Goal: Task Accomplishment & Management: Manage account settings

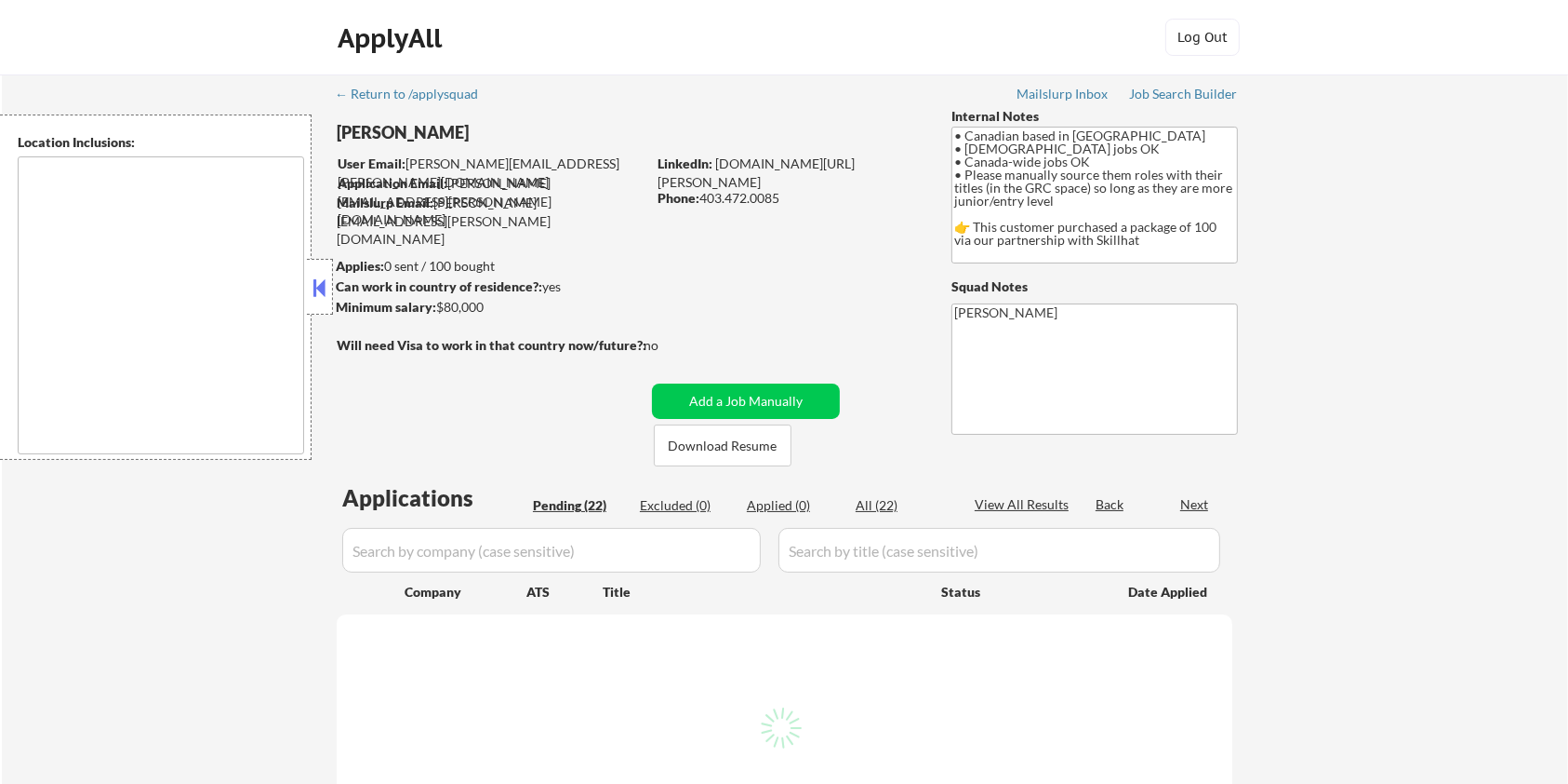
select select ""pending""
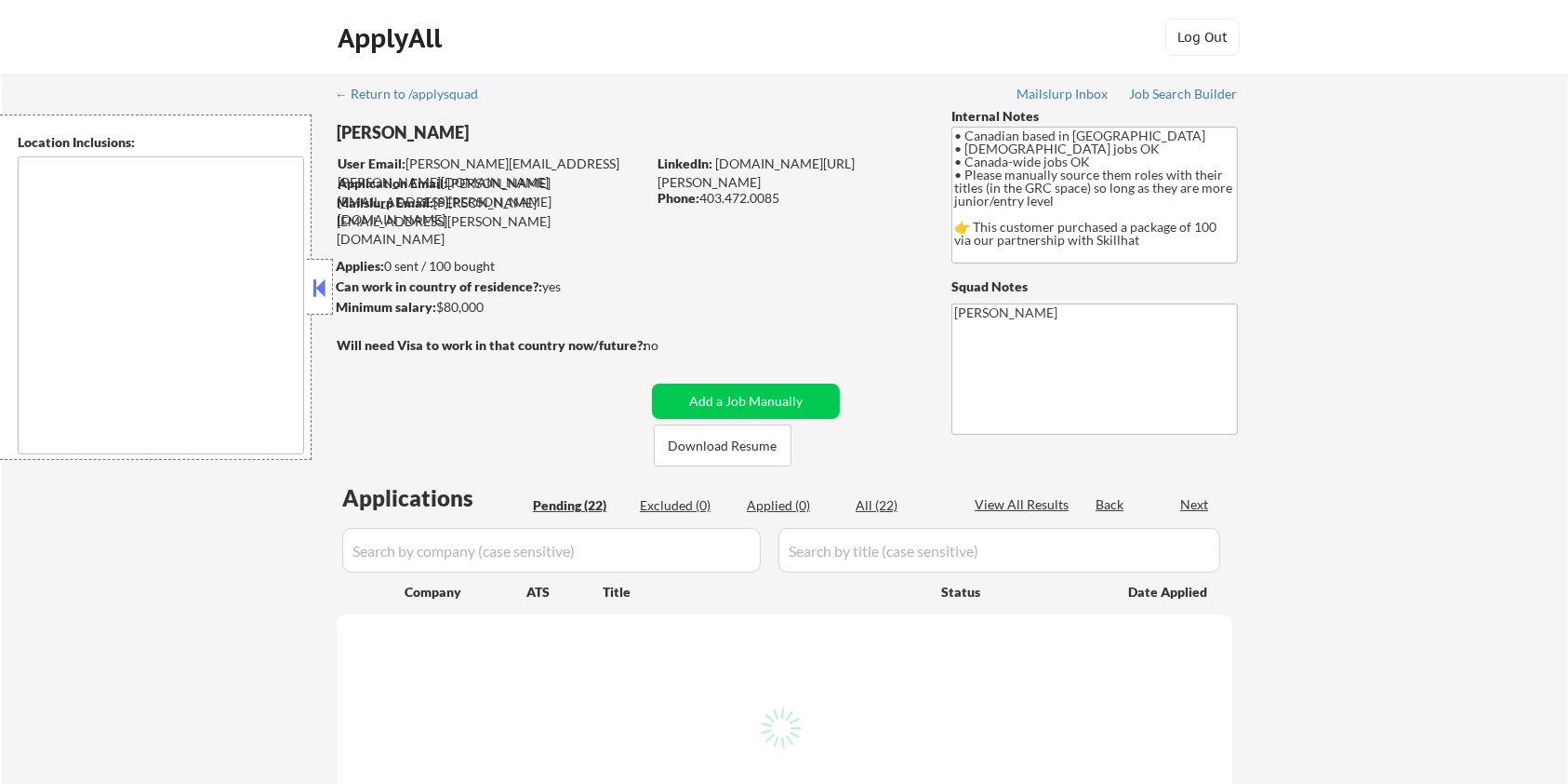
select select ""pending""
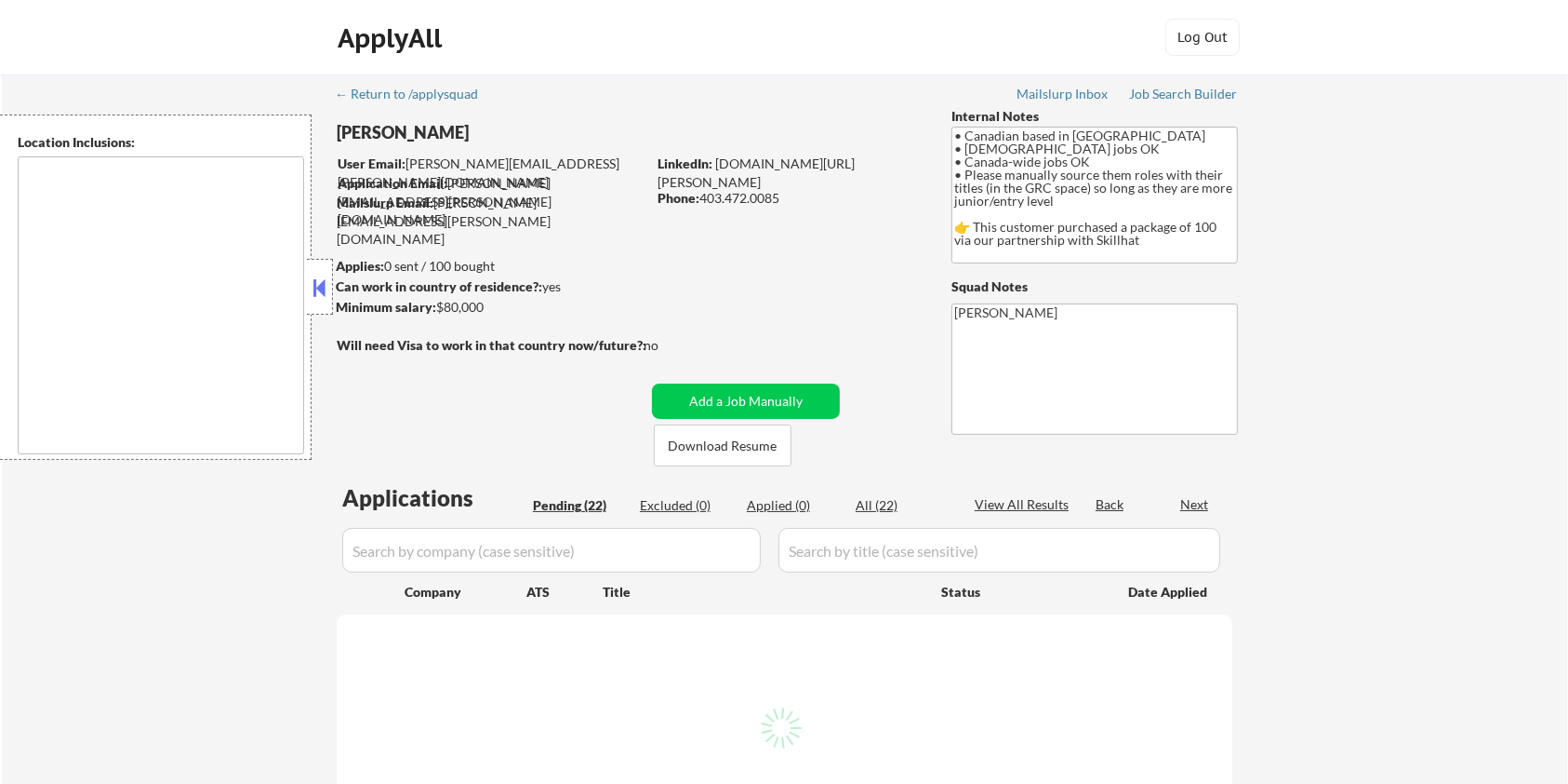
select select ""pending""
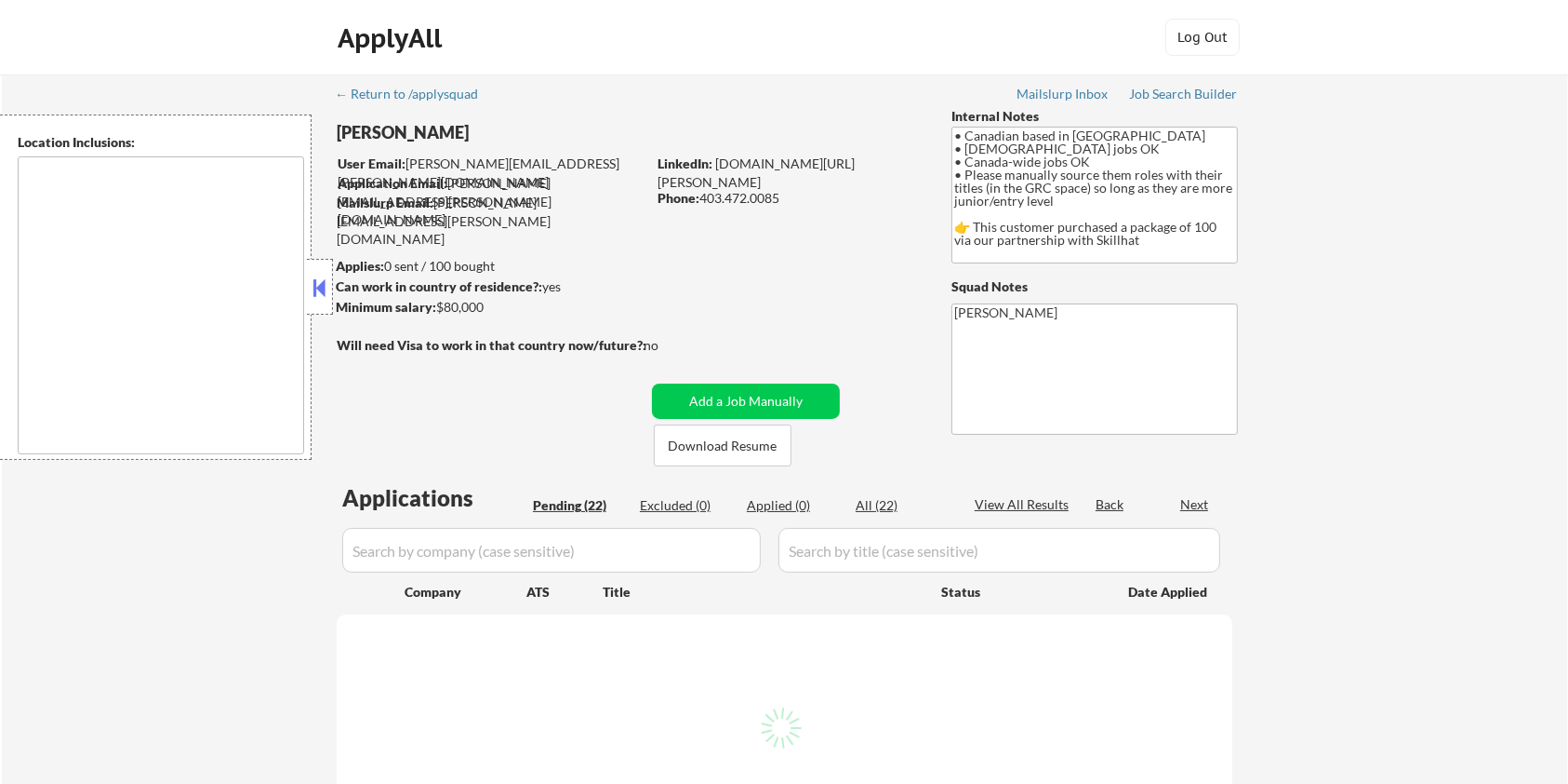
select select ""pending""
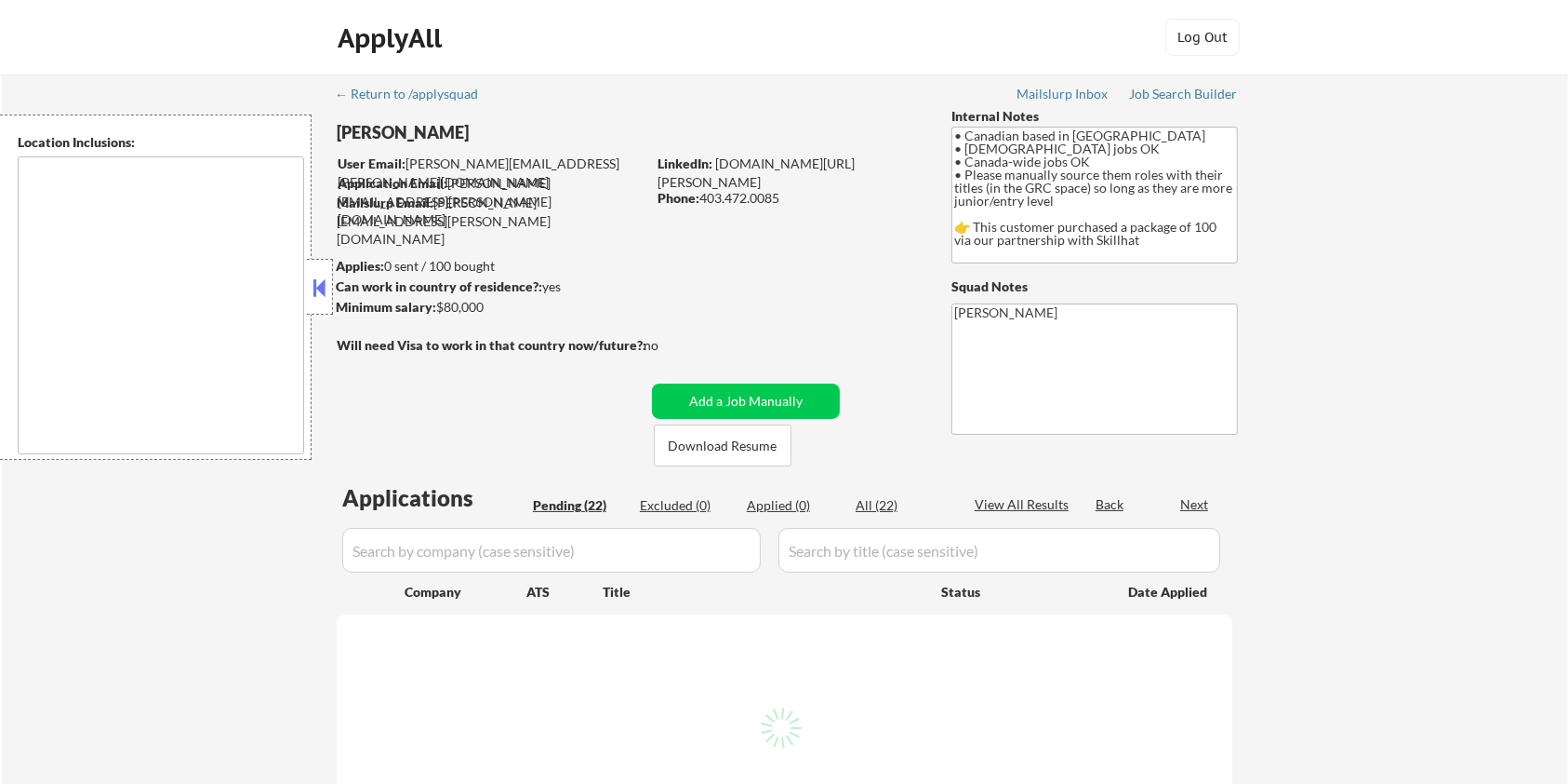
select select ""pending""
type textarea "country:CA"
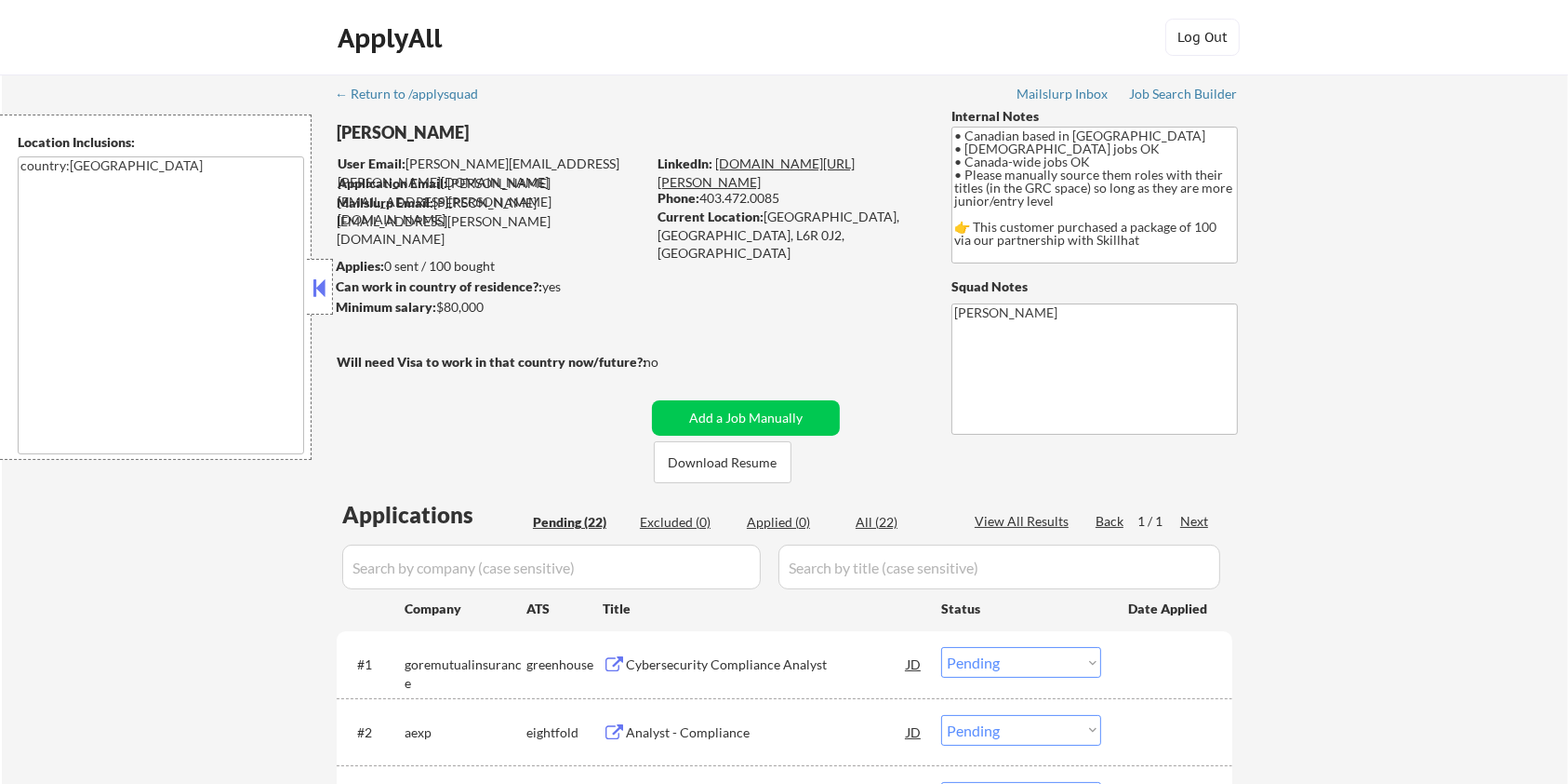
click at [770, 161] on link "www.linkedin.com/in/harrison-asamoah-20bb37377" at bounding box center [755, 172] width 197 height 34
drag, startPoint x: 504, startPoint y: 130, endPoint x: 342, endPoint y: 136, distance: 162.1
click at [342, 136] on div "Harrison Asamoah" at bounding box center [528, 132] width 382 height 23
copy div "Harrison Asamoah"
drag, startPoint x: 490, startPoint y: 307, endPoint x: 441, endPoint y: 304, distance: 49.1
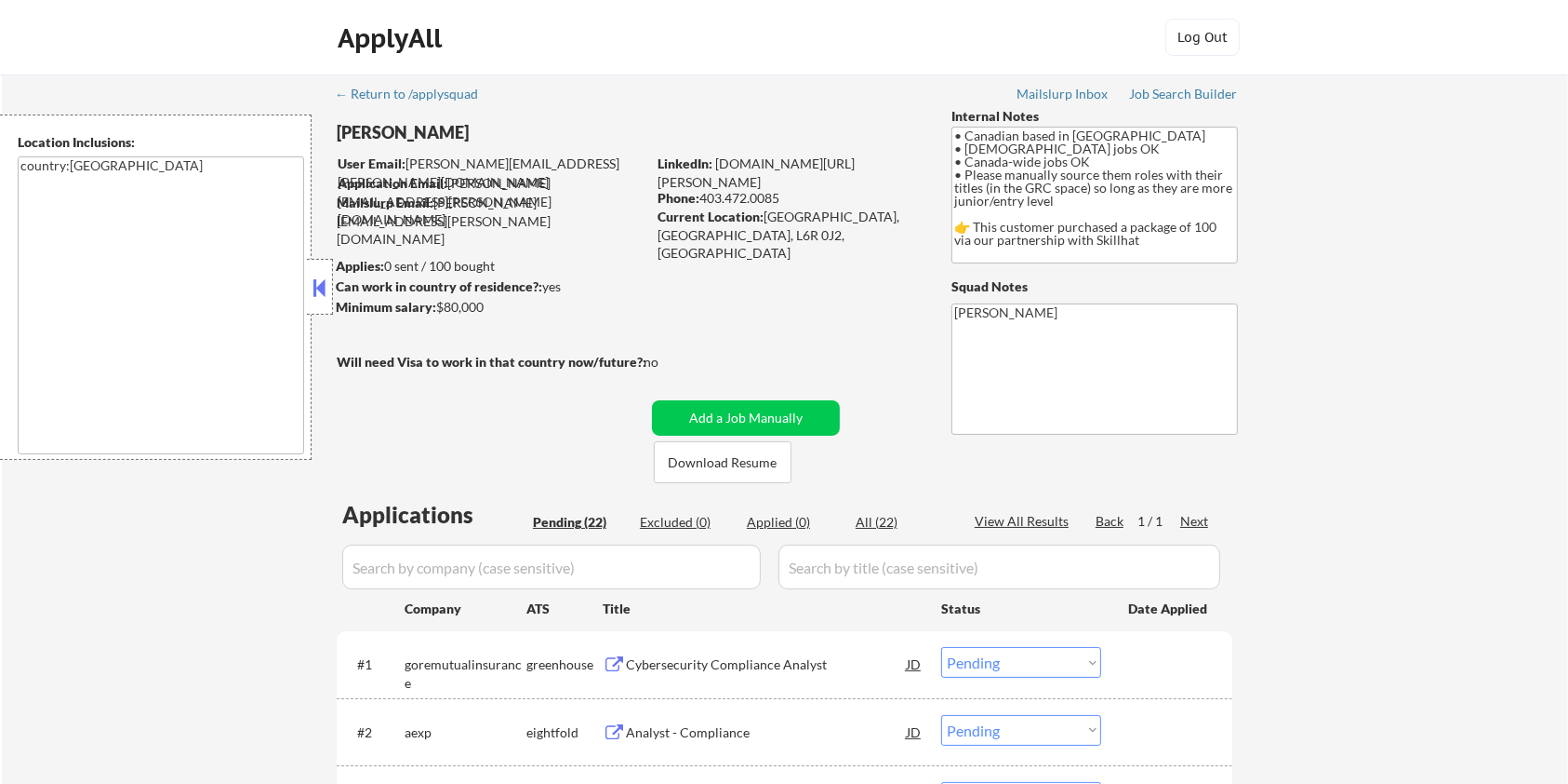
click at [441, 304] on div "Minimum salary: $80,000" at bounding box center [491, 307] width 310 height 19
drag, startPoint x: 434, startPoint y: 306, endPoint x: 485, endPoint y: 306, distance: 51.0
click at [485, 306] on div "Minimum salary: $80,000" at bounding box center [491, 307] width 310 height 19
copy div "$80,000"
click at [722, 457] on button "Download Resume" at bounding box center [723, 462] width 138 height 42
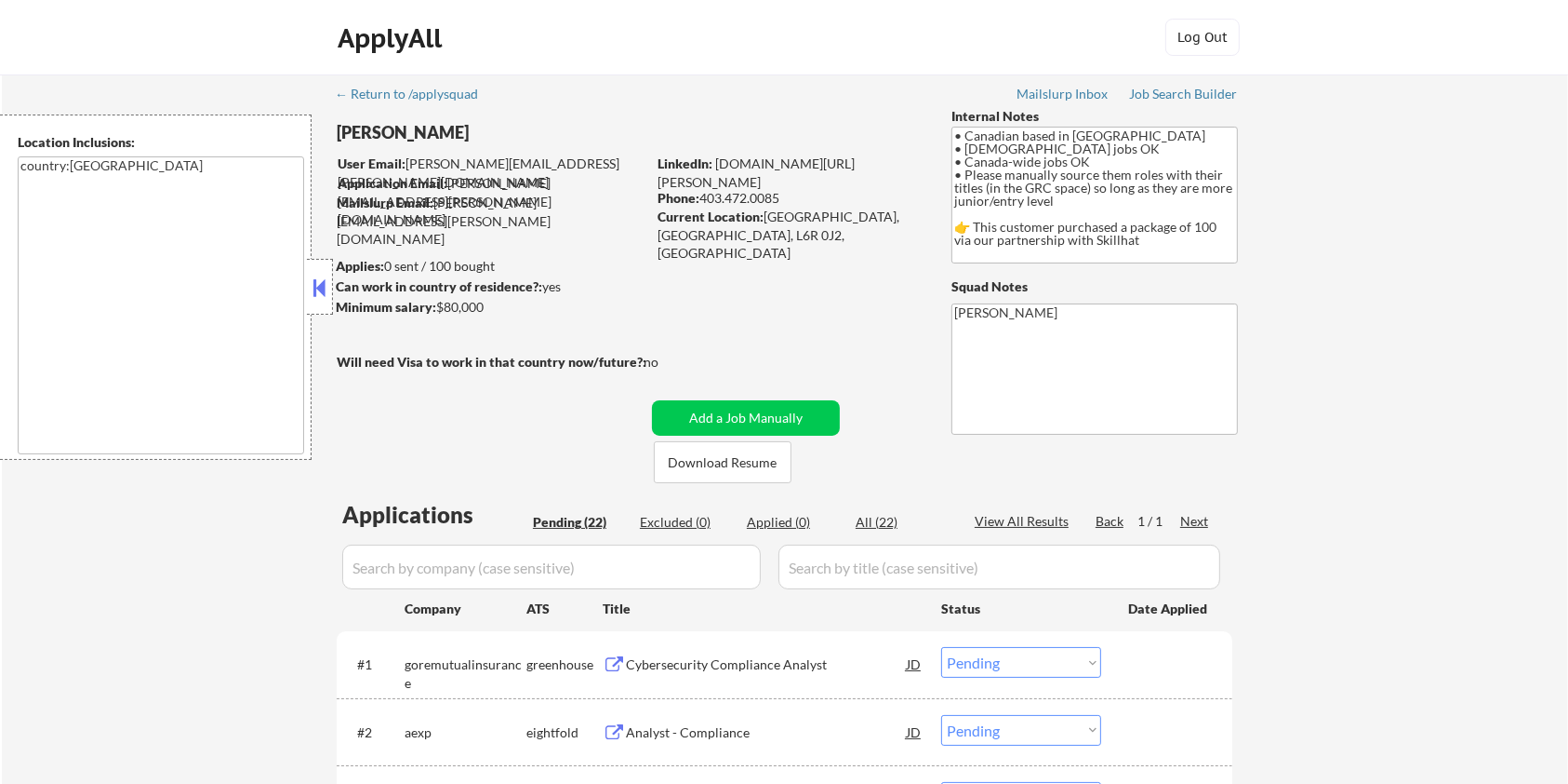
drag, startPoint x: 762, startPoint y: 218, endPoint x: 908, endPoint y: 227, distance: 146.3
click at [908, 227] on div "Current Location: Brampton, Ontario, L6R 0J2, Ontario" at bounding box center [788, 235] width 263 height 55
copy div "Brampton, Ontario, L6R 0J2, Ontario"
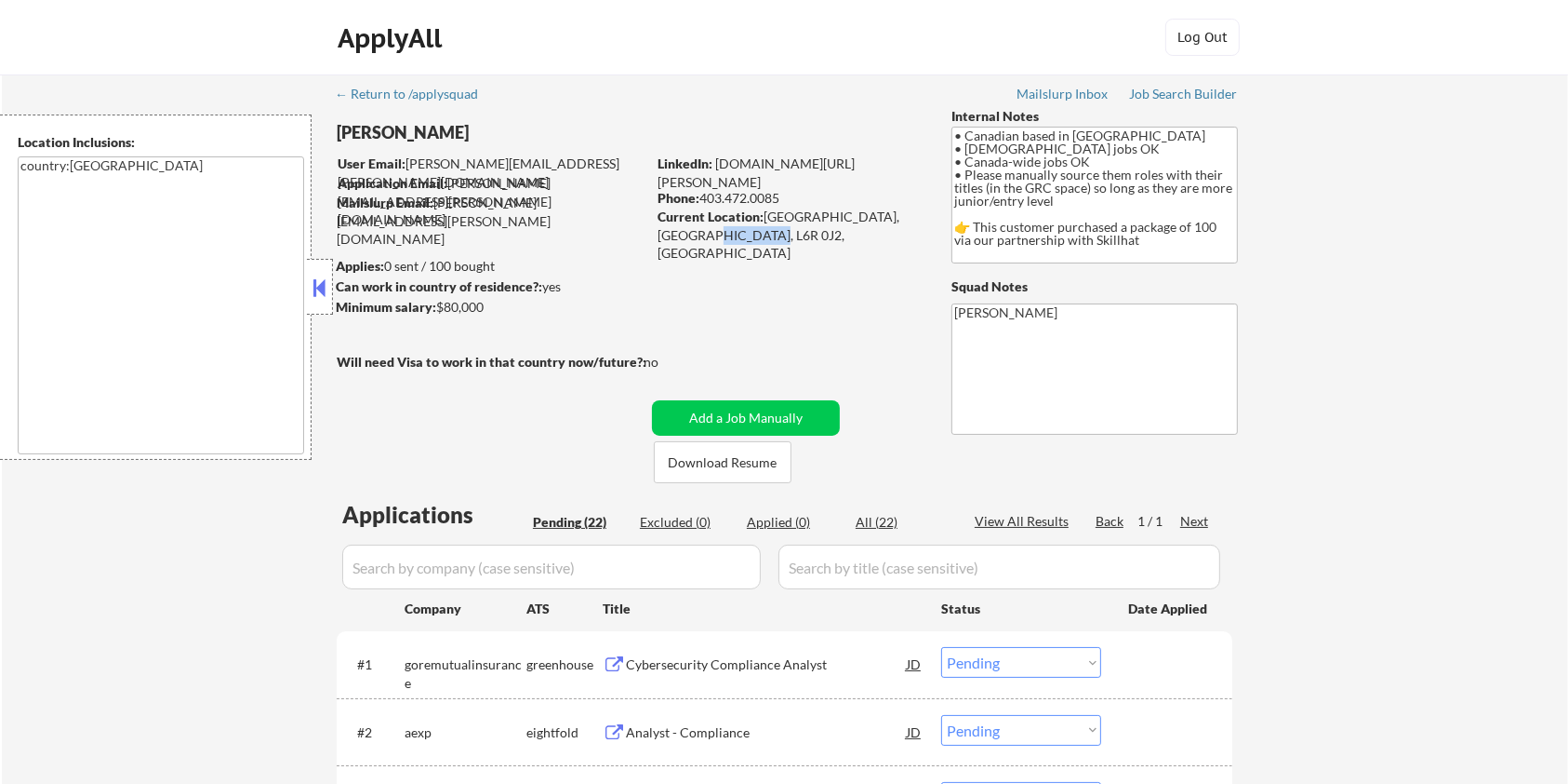
drag, startPoint x: 676, startPoint y: 234, endPoint x: 769, endPoint y: 232, distance: 93.0
click at [769, 232] on div "Current Location: Brampton, Ontario, L6R 0J2, Ontario" at bounding box center [788, 235] width 263 height 55
drag, startPoint x: 876, startPoint y: 217, endPoint x: 676, endPoint y: 233, distance: 200.6
click at [676, 233] on div "Current Location: Brampton, Ontario, L6R 0J2, Ontario" at bounding box center [788, 235] width 263 height 55
copy div "L6R 0J2"
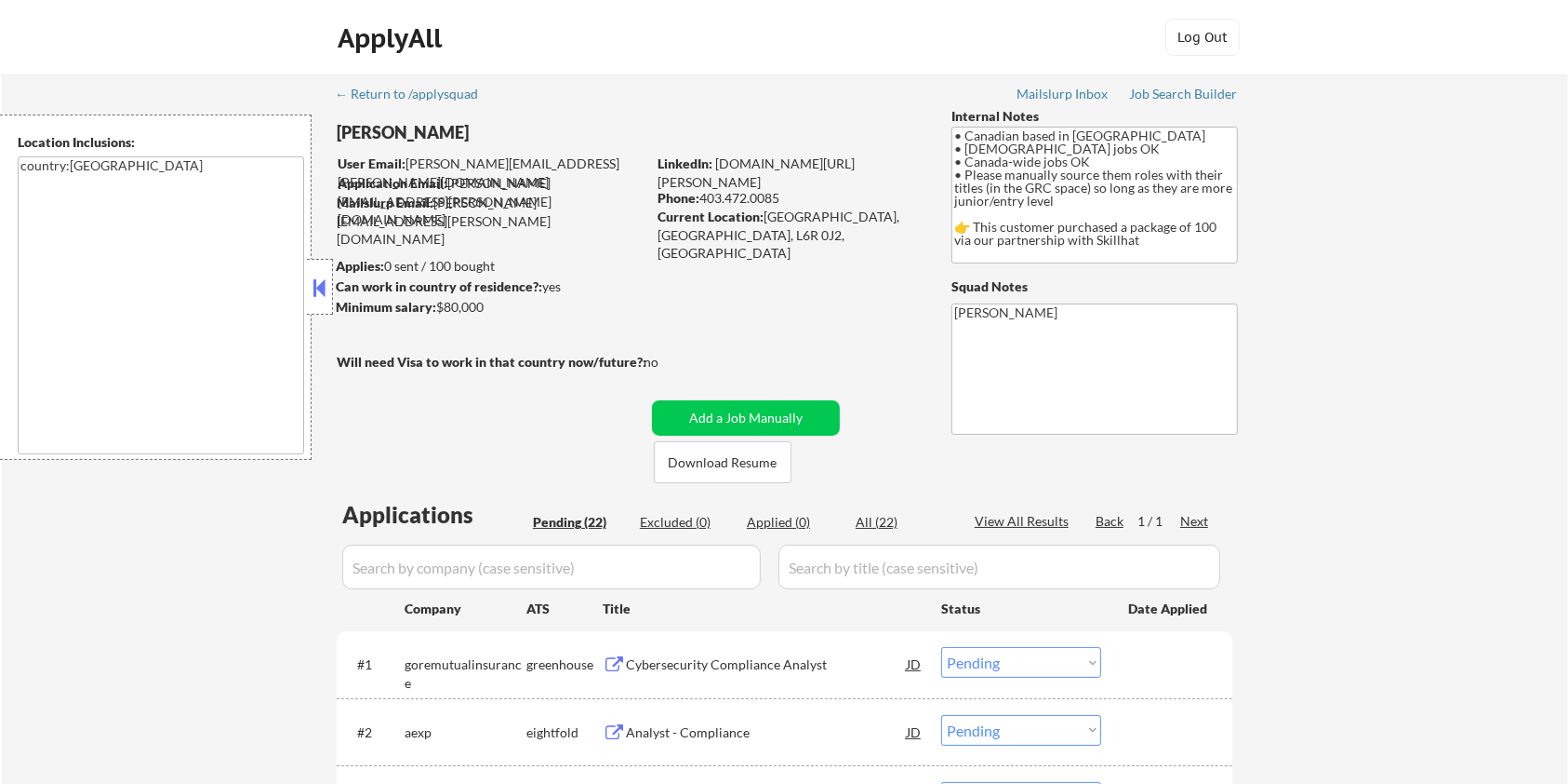
click at [794, 234] on div "Current Location: Brampton, Ontario, L6R 0J2, Ontario" at bounding box center [788, 235] width 263 height 55
drag, startPoint x: 762, startPoint y: 215, endPoint x: 821, endPoint y: 215, distance: 59.0
click at [821, 215] on div "Current Location: Brampton, Ontario, L6R 0J2, Ontario" at bounding box center [788, 235] width 263 height 55
copy div "Brampton"
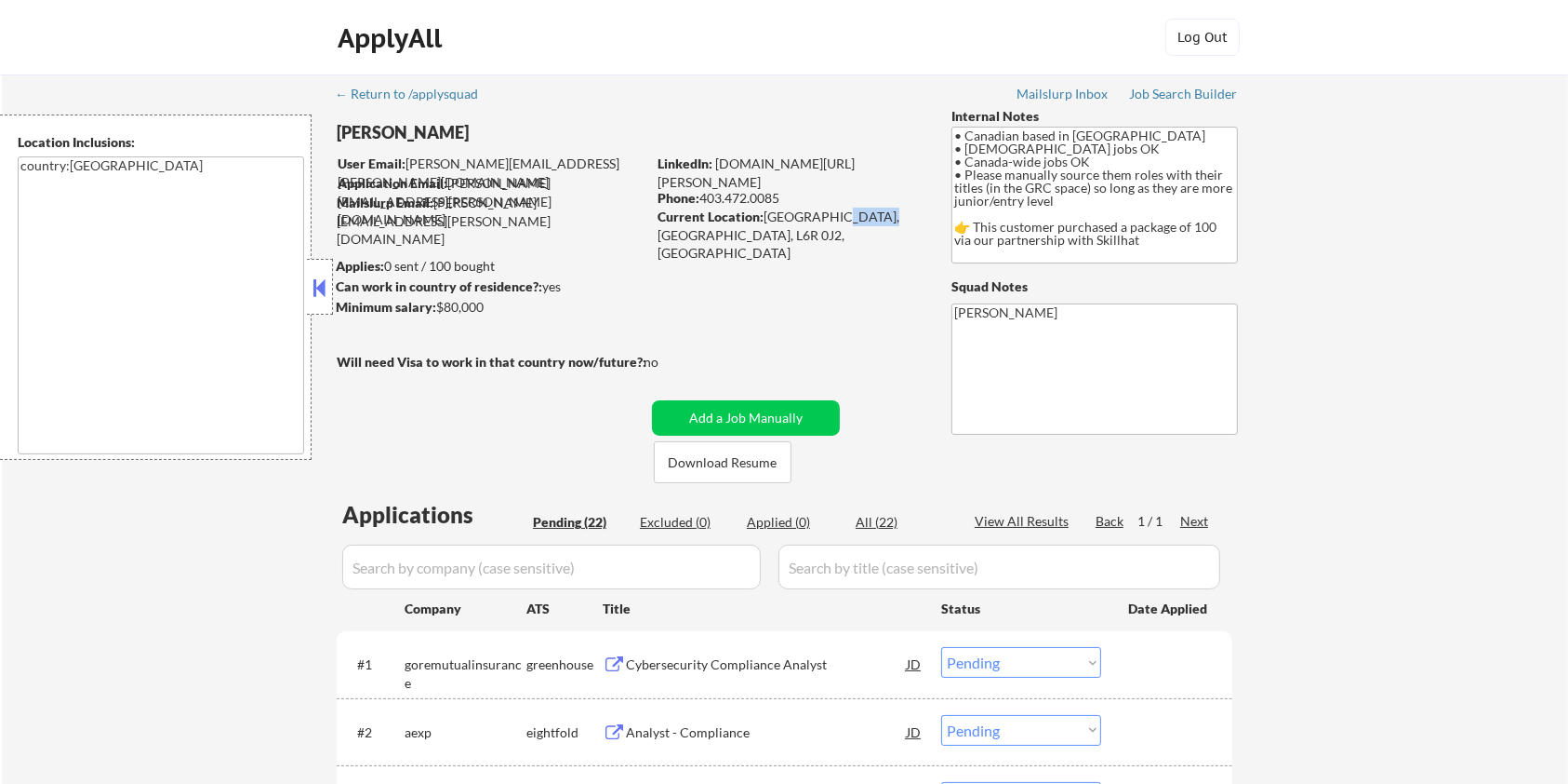
drag, startPoint x: 826, startPoint y: 218, endPoint x: 870, endPoint y: 217, distance: 44.0
click at [870, 217] on div "Current Location: Brampton, Ontario, L6R 0J2, Ontario" at bounding box center [788, 235] width 263 height 55
copy div "Ontario"
drag, startPoint x: 488, startPoint y: 127, endPoint x: 338, endPoint y: 123, distance: 150.1
click at [338, 123] on div "Harrison Asamoah" at bounding box center [528, 132] width 382 height 23
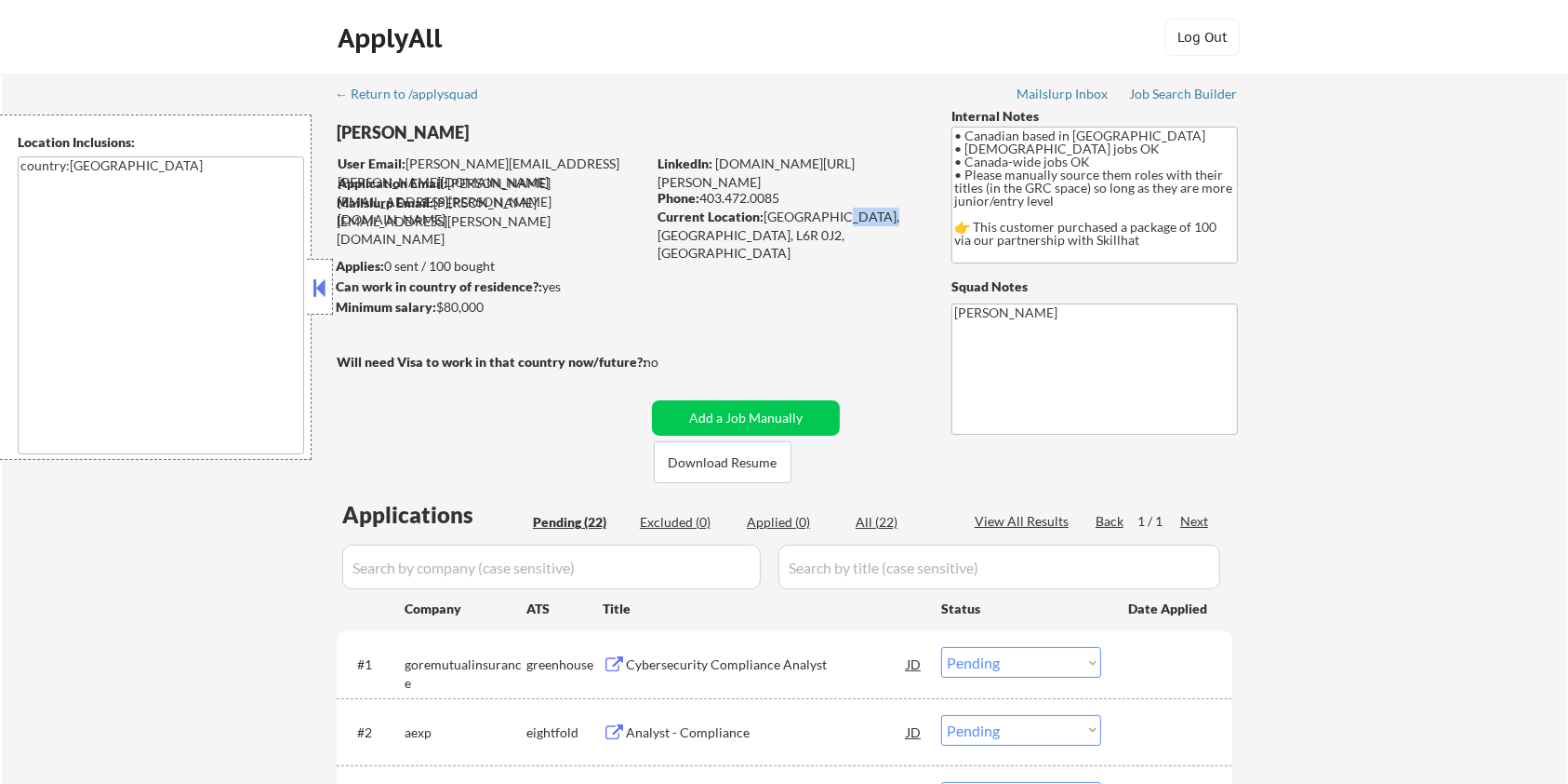
copy div "Harrison Asamoah"
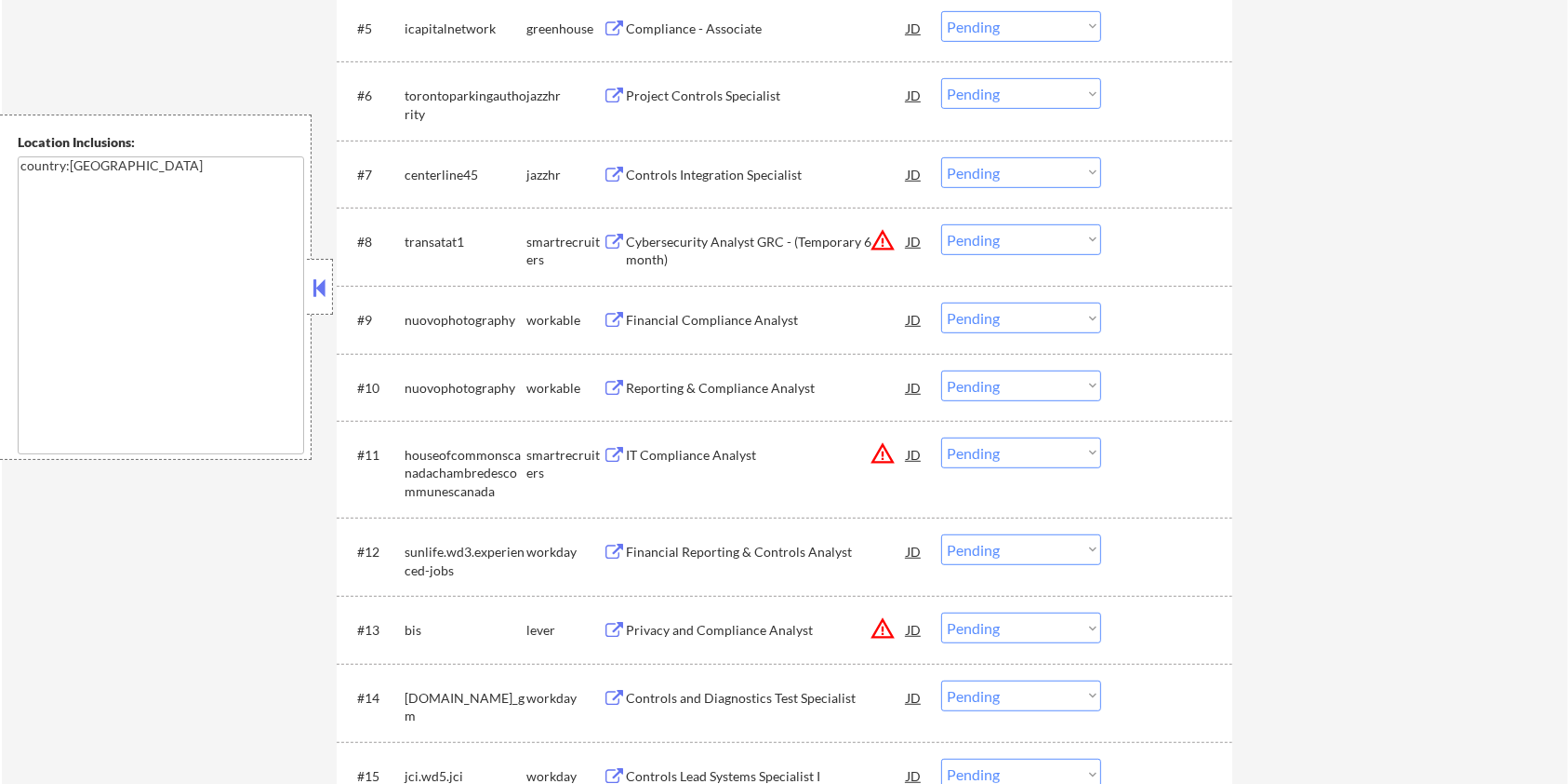
scroll to position [992, 0]
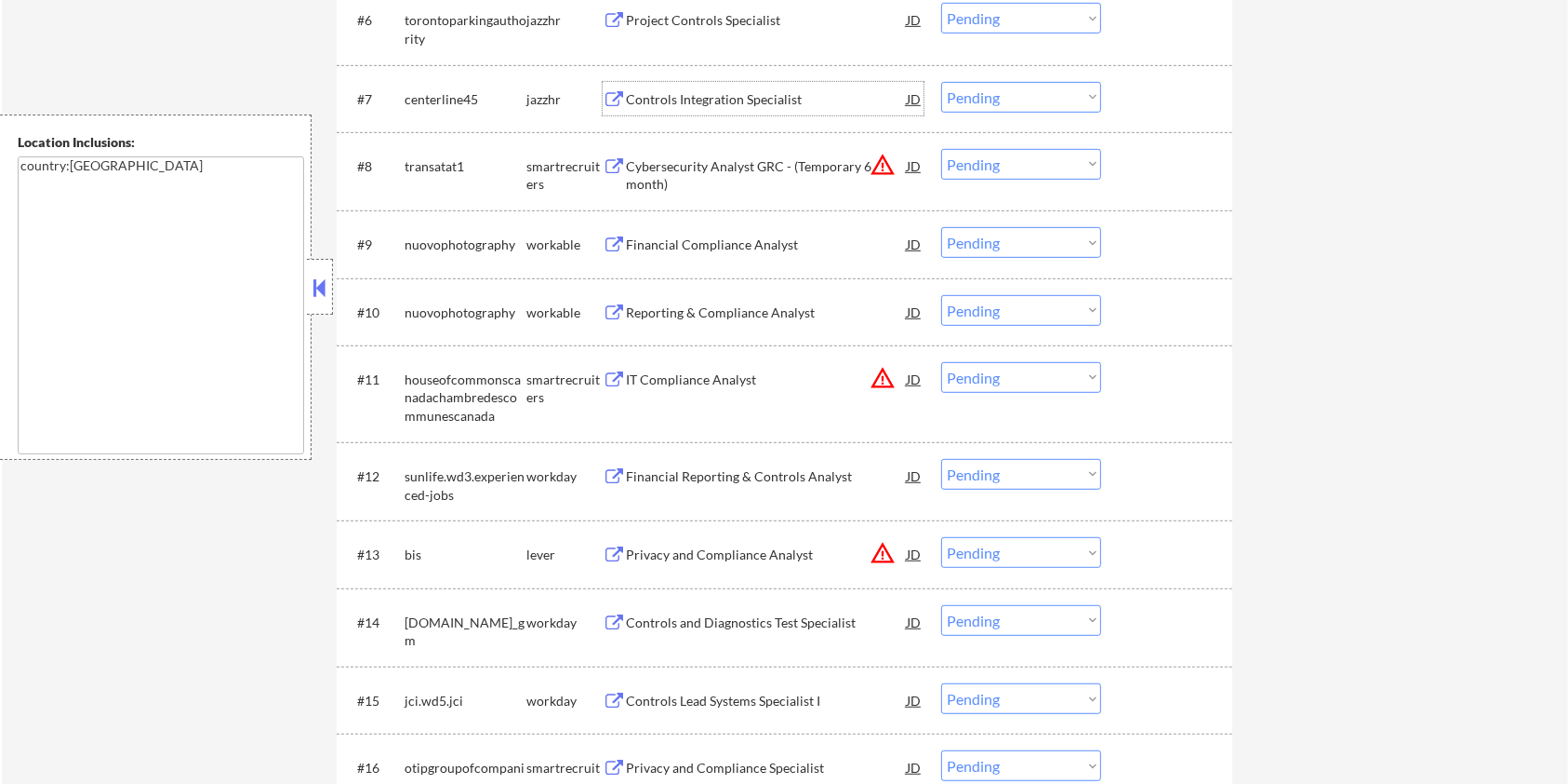
click at [624, 89] on div "Controls Integration Specialist JD" at bounding box center [763, 98] width 320 height 33
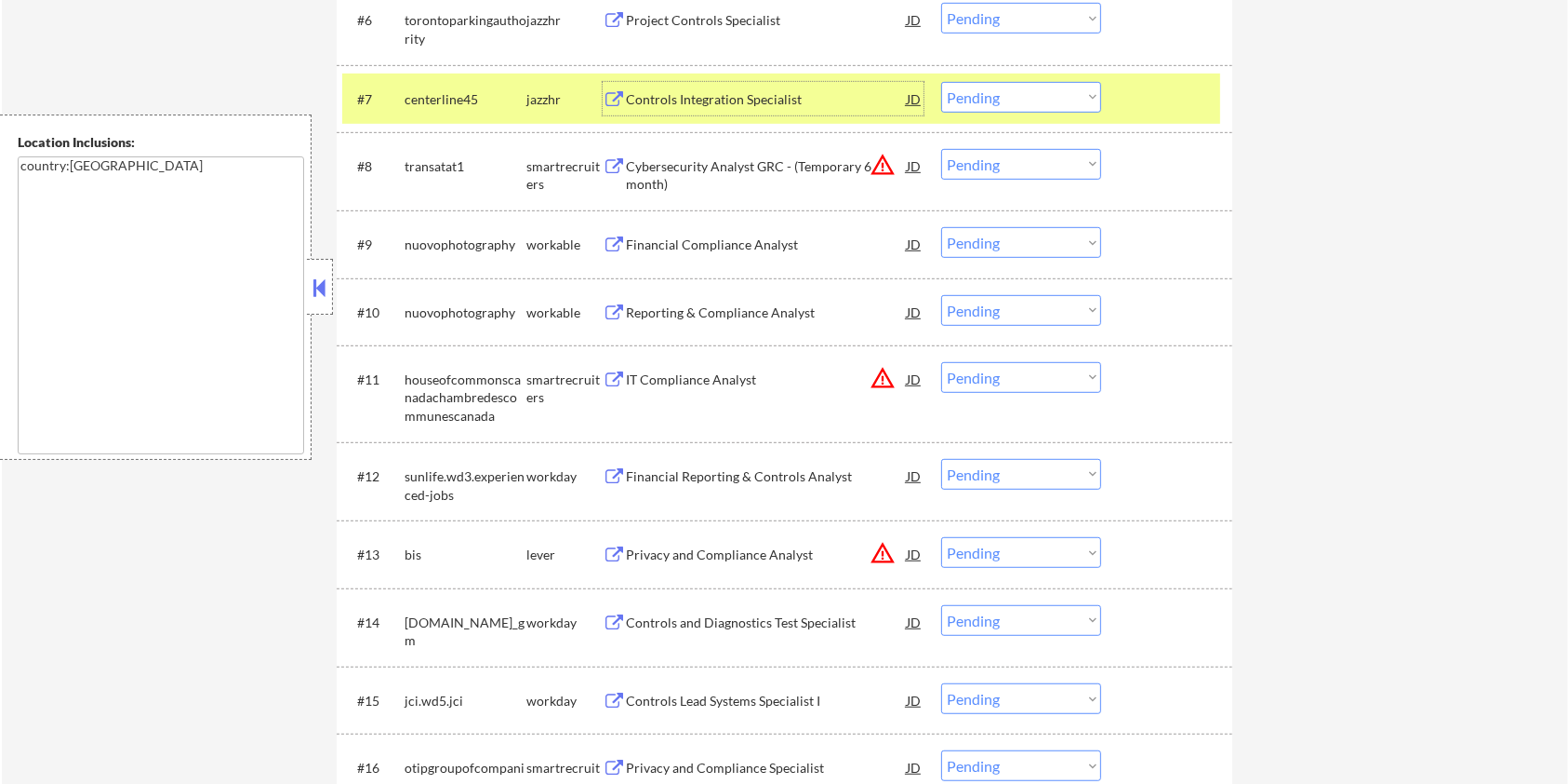
click at [1025, 99] on select "Choose an option... Pending Applied Excluded (Questions) Excluded (Expired) Exc…" at bounding box center [1021, 97] width 160 height 30
click at [941, 82] on select "Choose an option... Pending Applied Excluded (Questions) Excluded (Expired) Exc…" at bounding box center [1021, 97] width 160 height 30
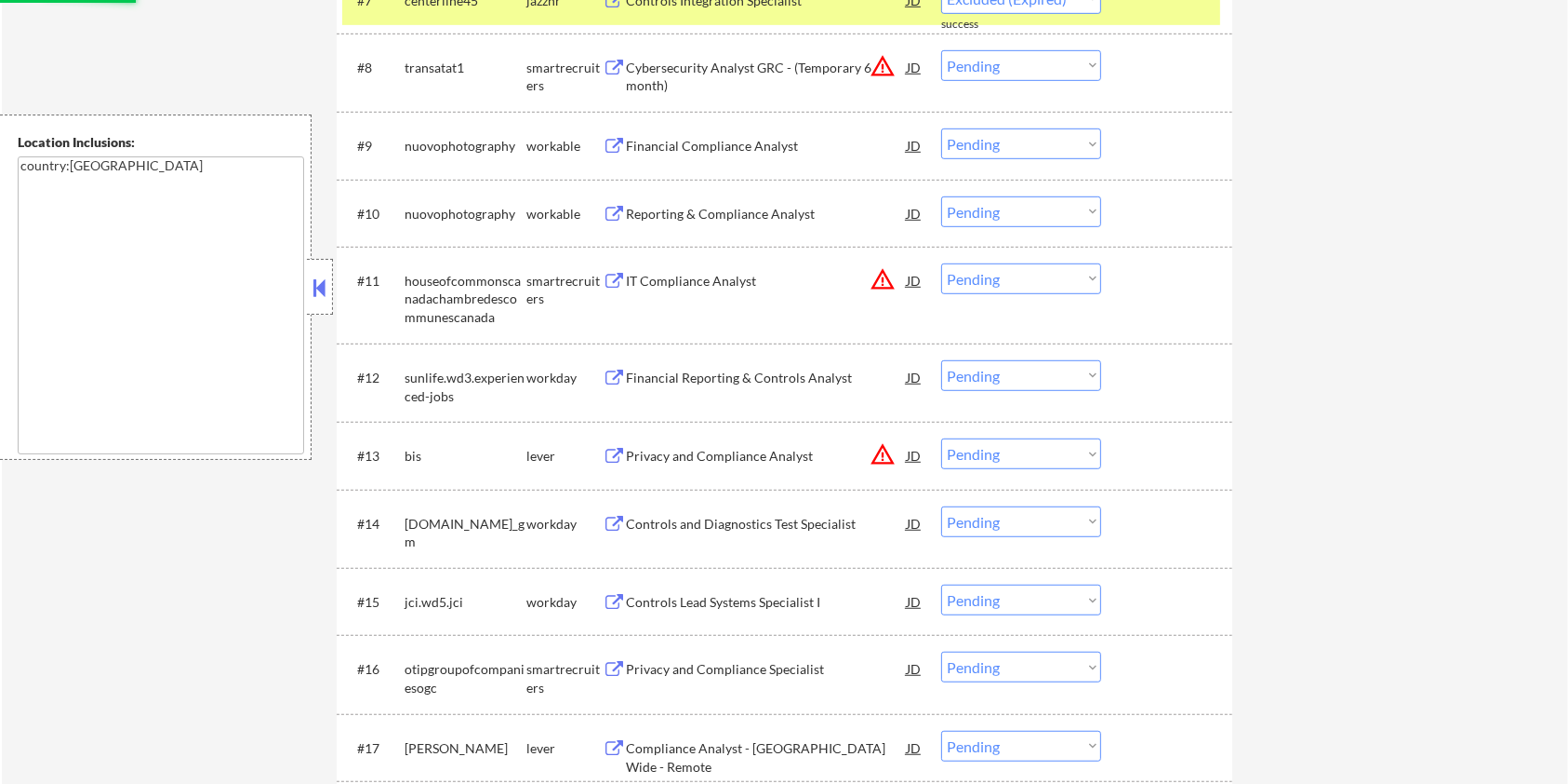
scroll to position [1241, 0]
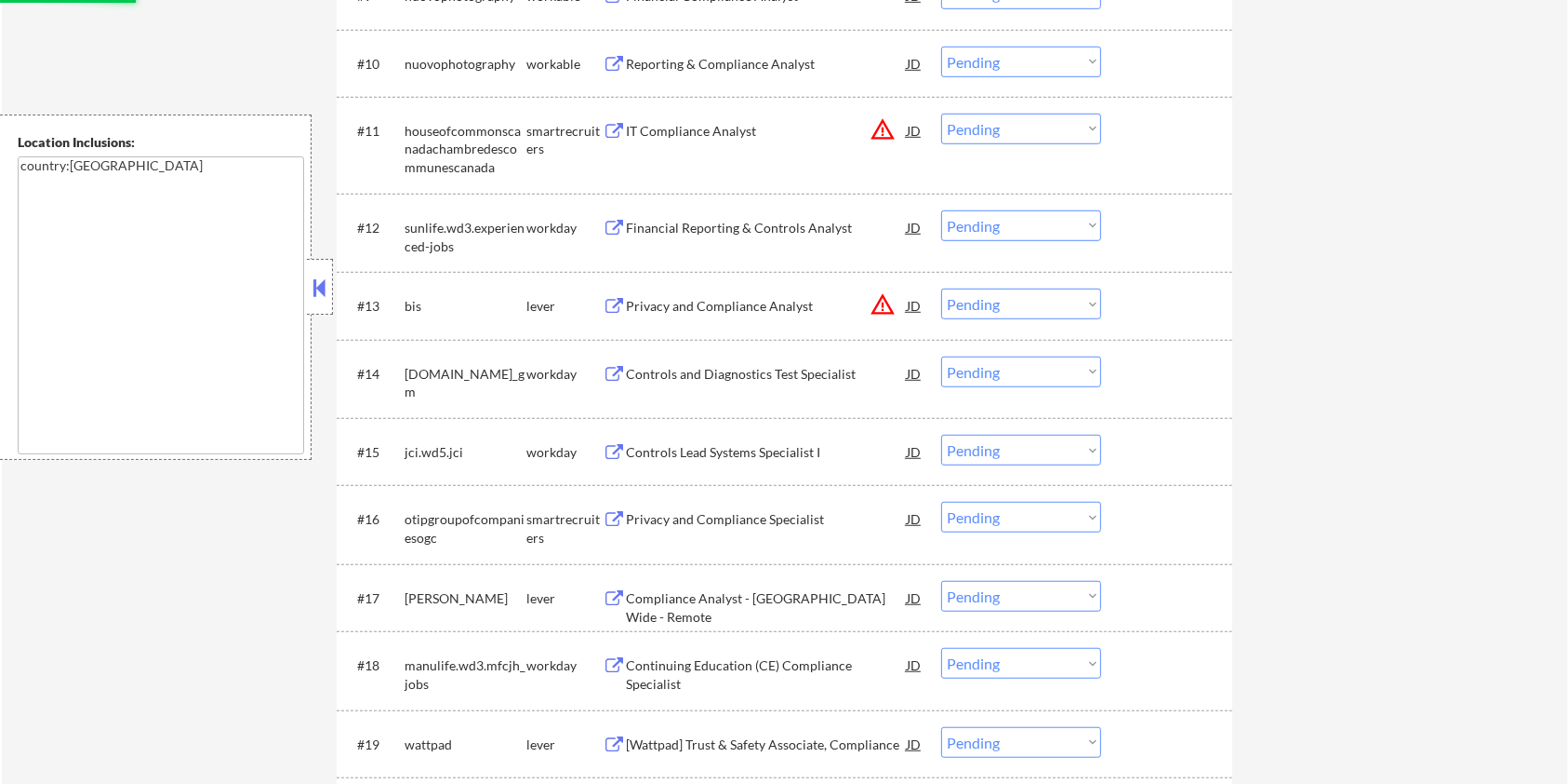
select select ""pending""
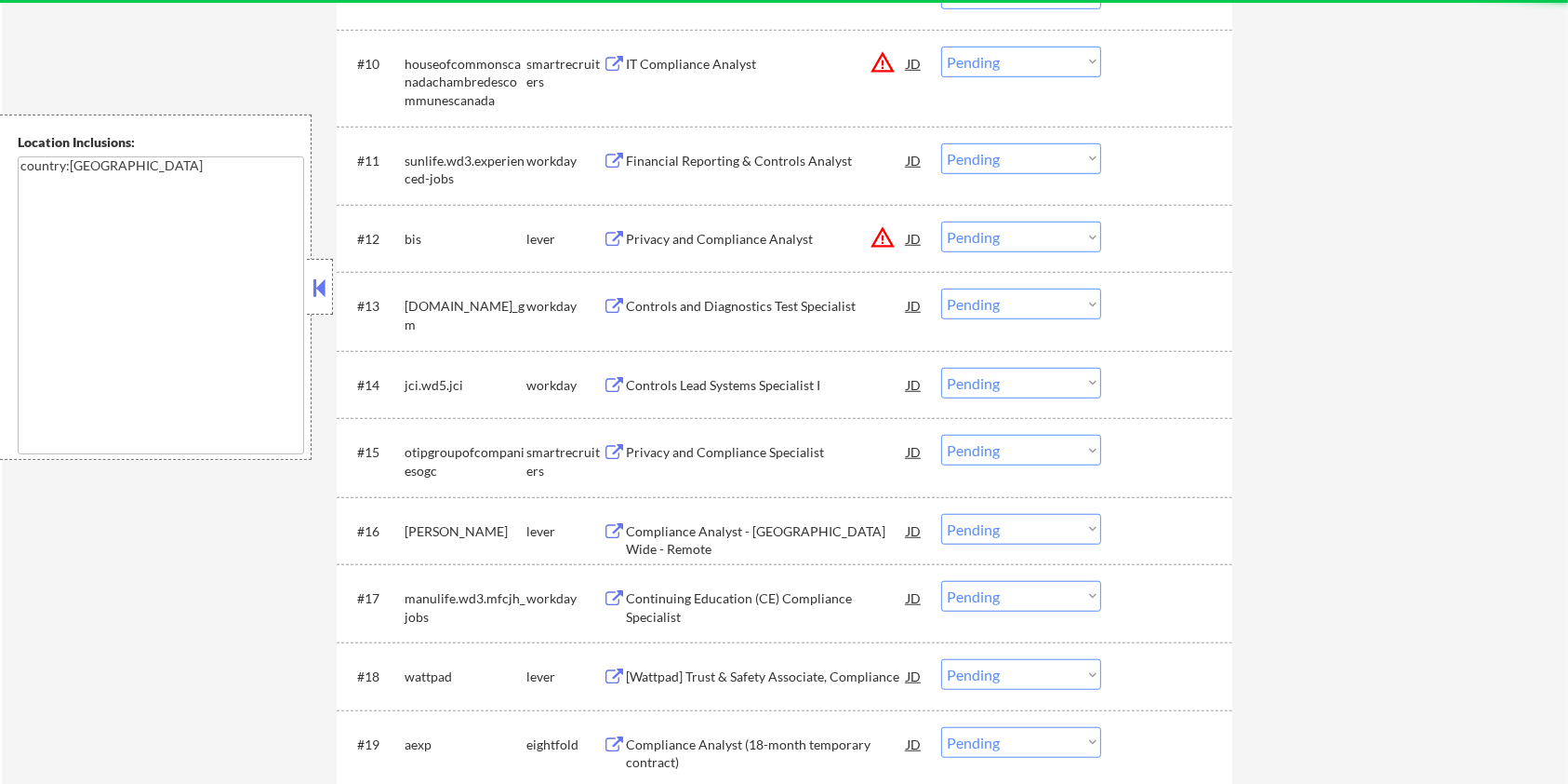
click at [674, 231] on div "Privacy and Compliance Analyst" at bounding box center [765, 240] width 281 height 19
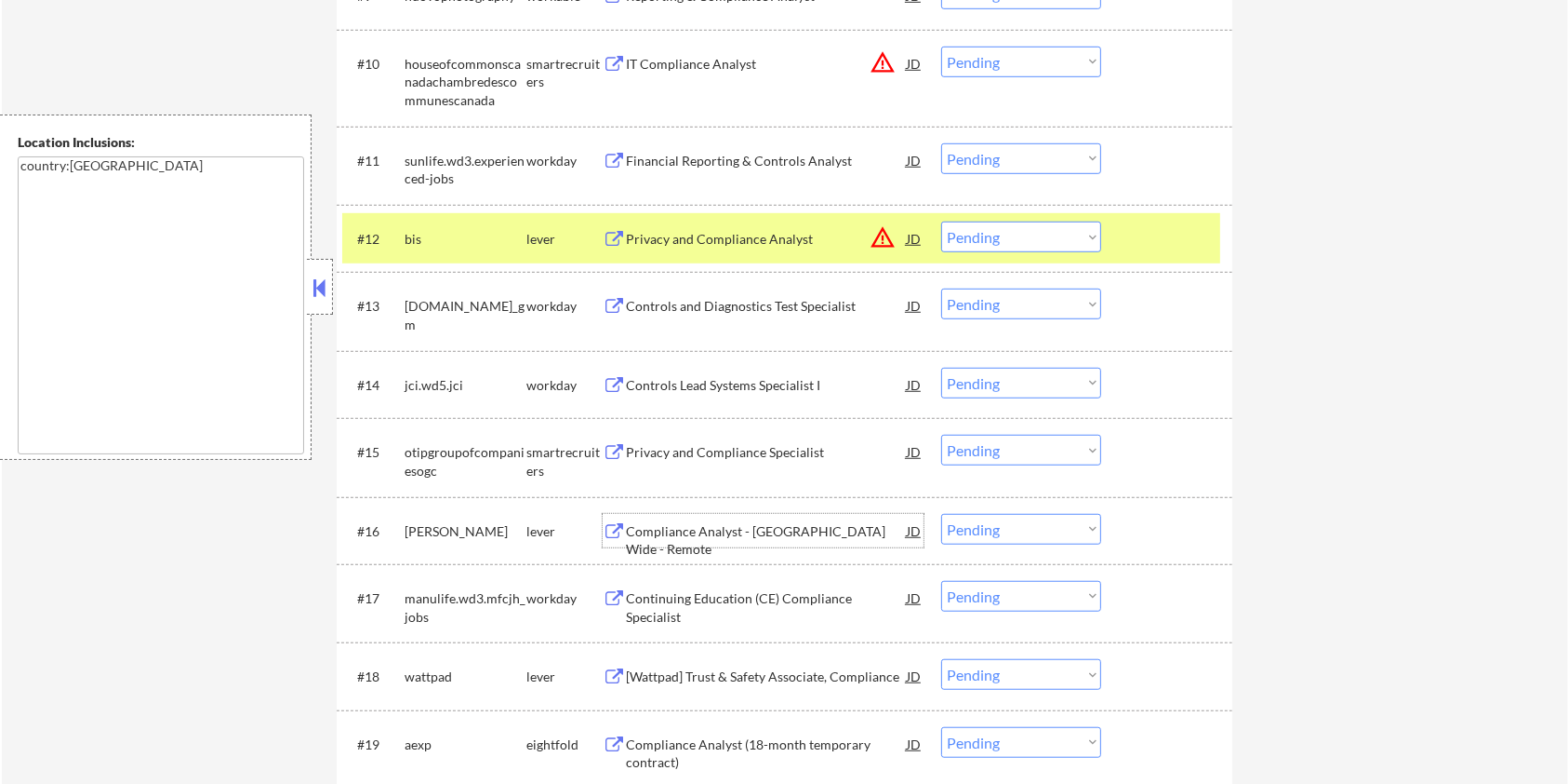
click at [669, 531] on div "Compliance Analyst - Canada Wide - Remote" at bounding box center [765, 540] width 281 height 36
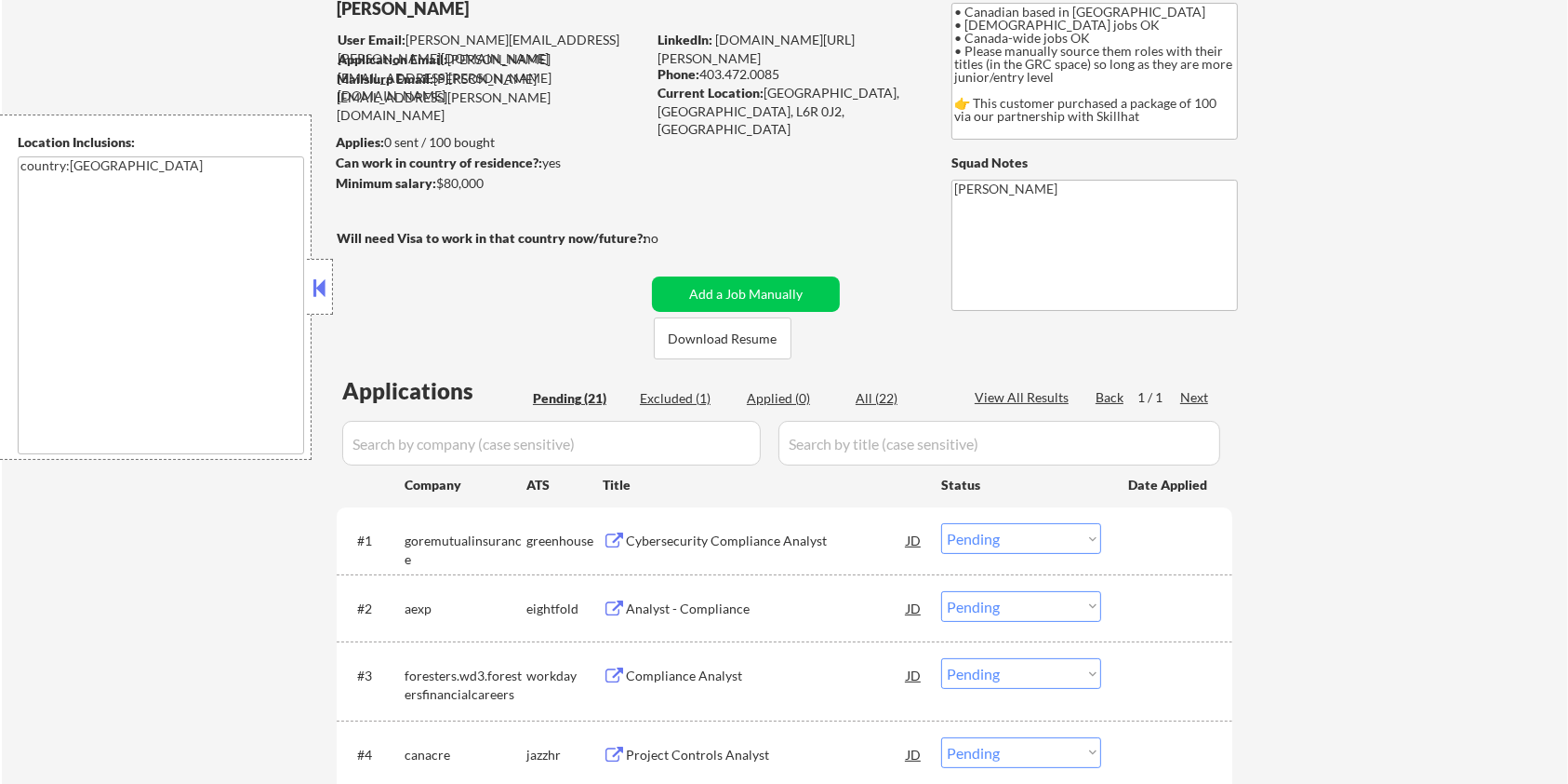
scroll to position [0, 0]
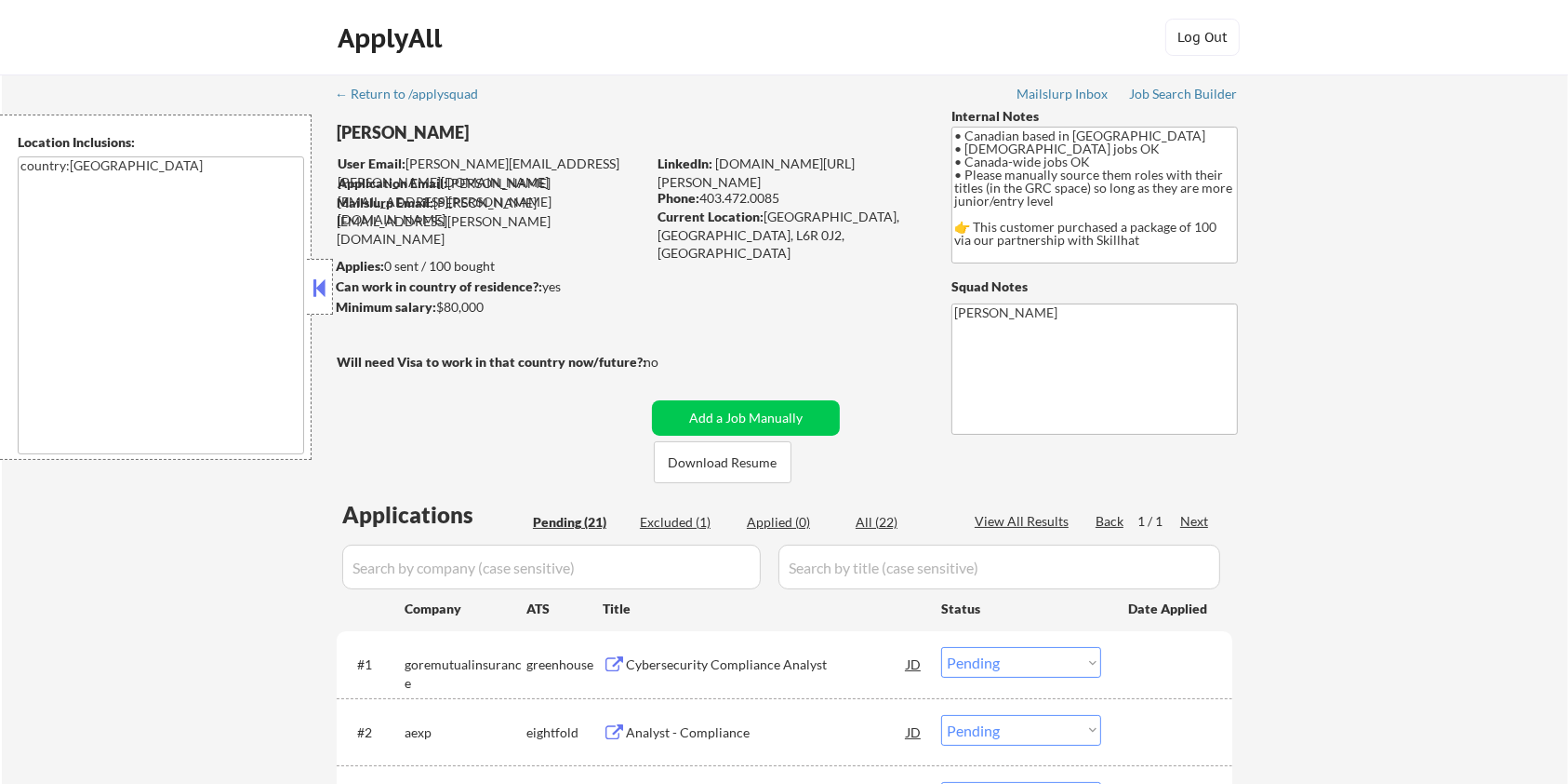
drag, startPoint x: 506, startPoint y: 136, endPoint x: 334, endPoint y: 136, distance: 172.0
copy div "Harrison Asamoah"
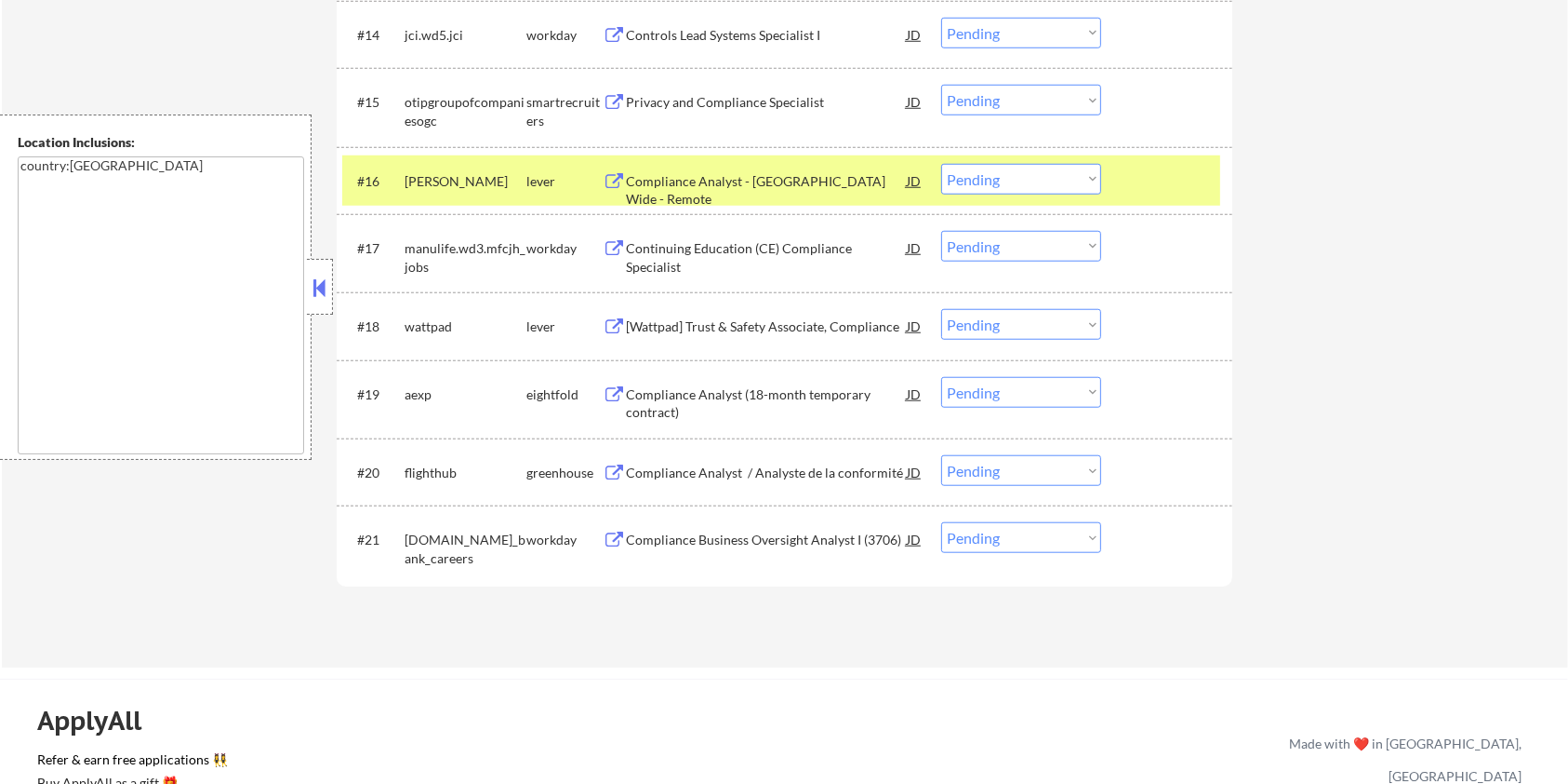
scroll to position [1489, 0]
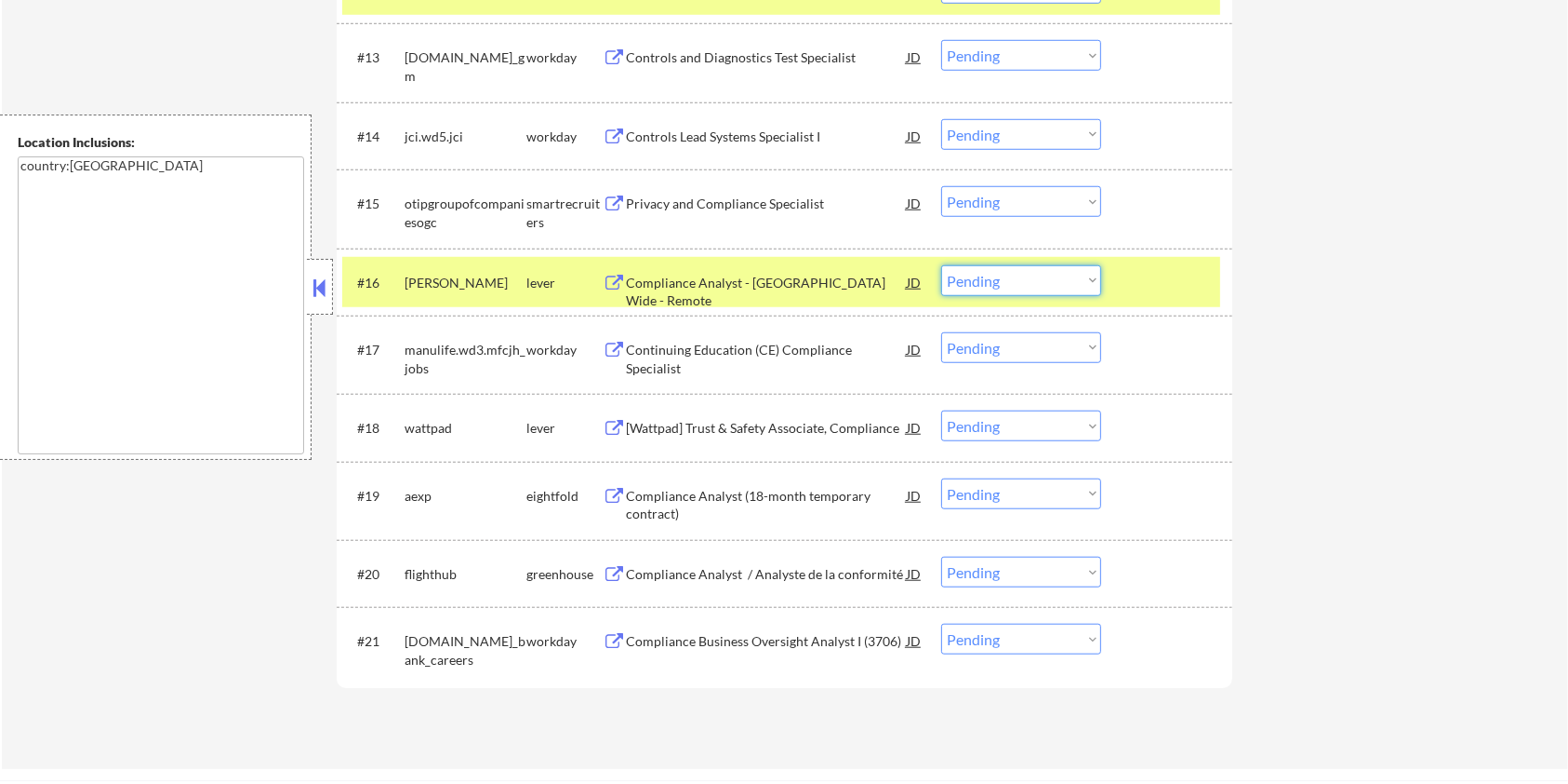
click at [1069, 292] on select "Choose an option... Pending Applied Excluded (Questions) Excluded (Expired) Exc…" at bounding box center [1021, 281] width 160 height 30
click at [941, 265] on select "Choose an option... Pending Applied Excluded (Questions) Excluded (Expired) Exc…" at bounding box center [1021, 281] width 160 height 30
select select ""pending""
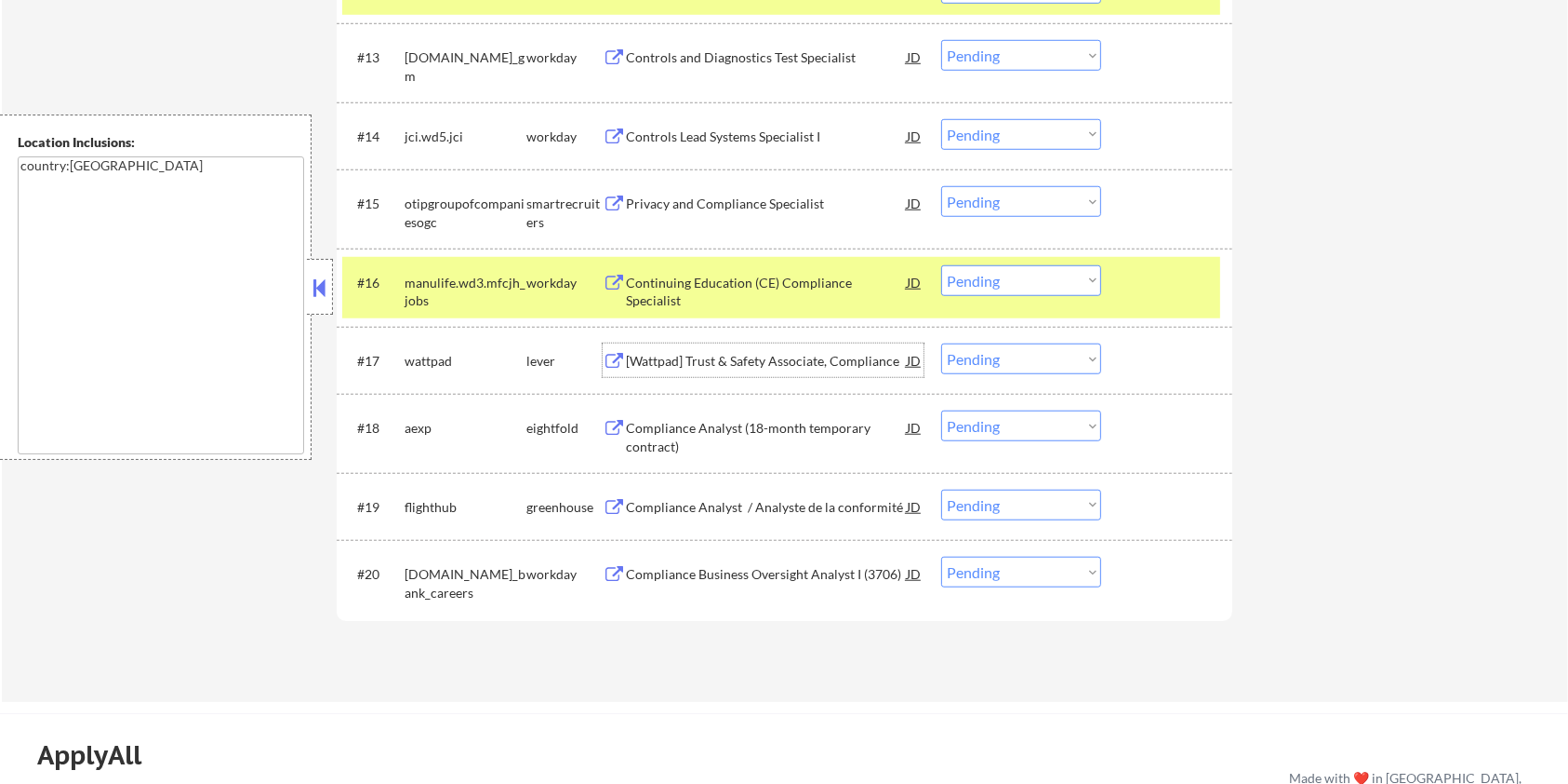
click at [687, 353] on div "[Wattpad] Trust & Safety Associate, Compliance" at bounding box center [765, 362] width 281 height 19
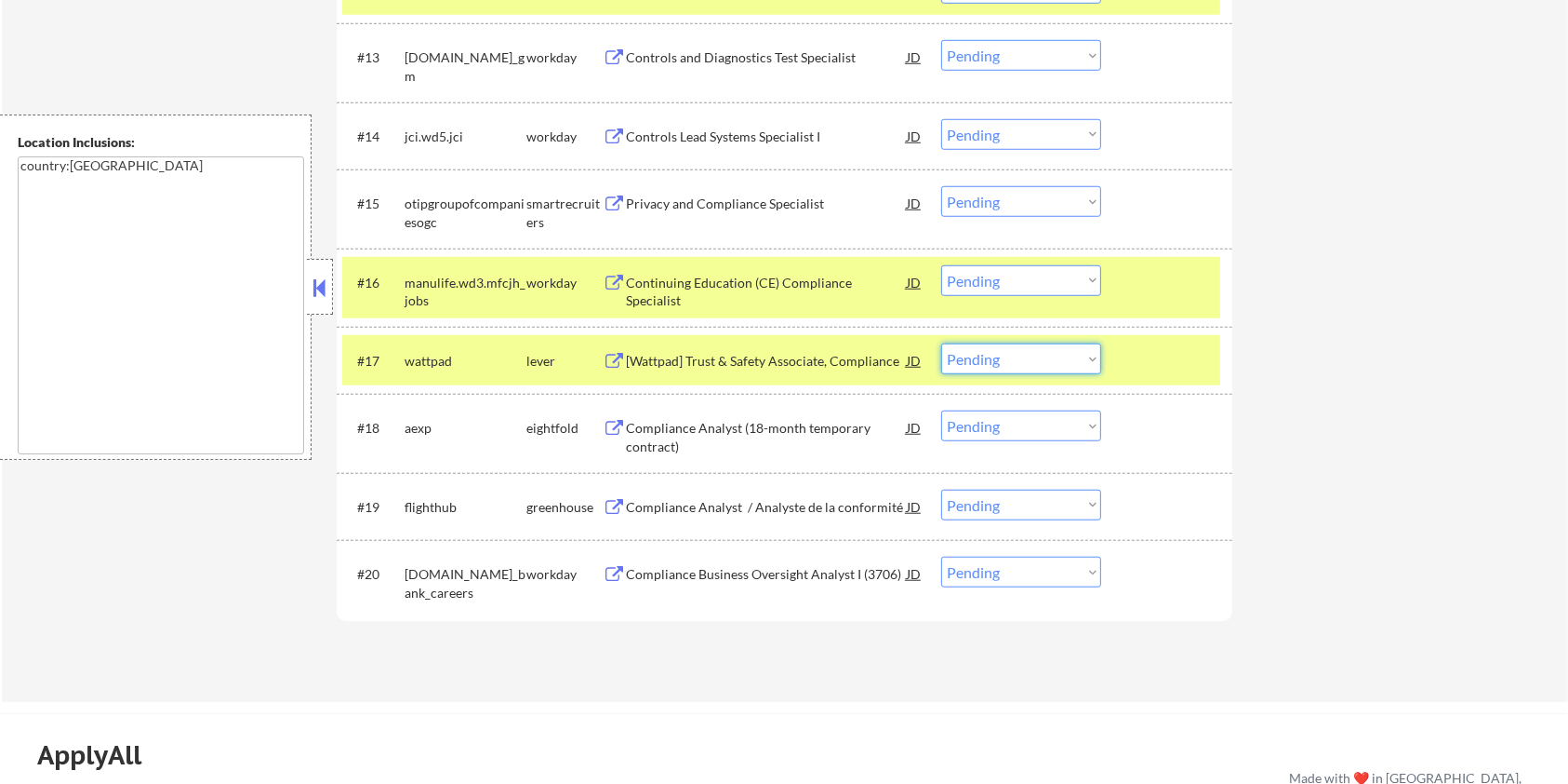
click at [1042, 367] on select "Choose an option... Pending Applied Excluded (Questions) Excluded (Expired) Exc…" at bounding box center [1021, 359] width 160 height 30
click at [941, 343] on select "Choose an option... Pending Applied Excluded (Questions) Excluded (Expired) Exc…" at bounding box center [1021, 359] width 160 height 30
select select ""pending""
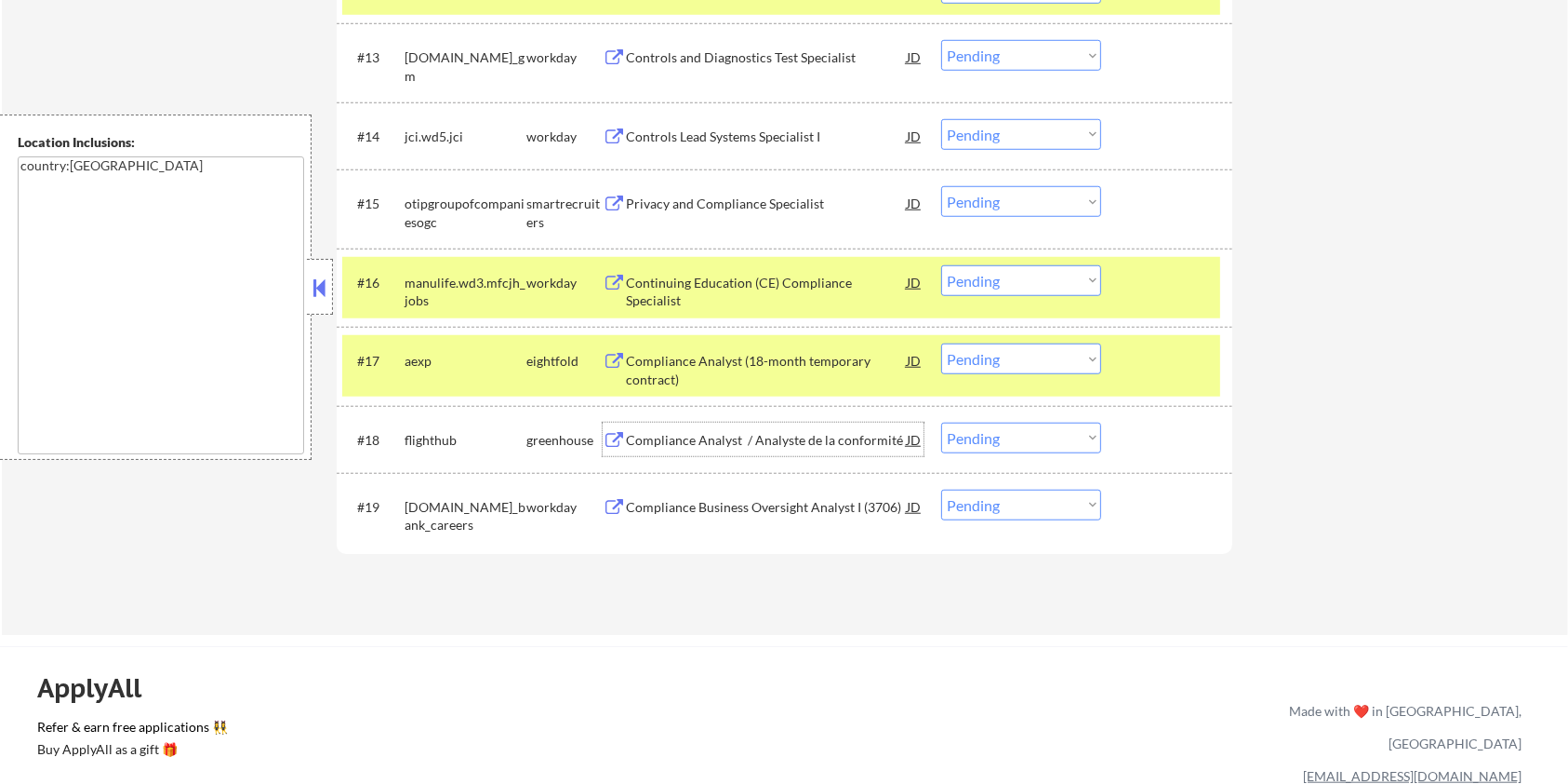
click at [696, 444] on div "Compliance Analyst / Analyste de la conformité" at bounding box center [765, 441] width 281 height 19
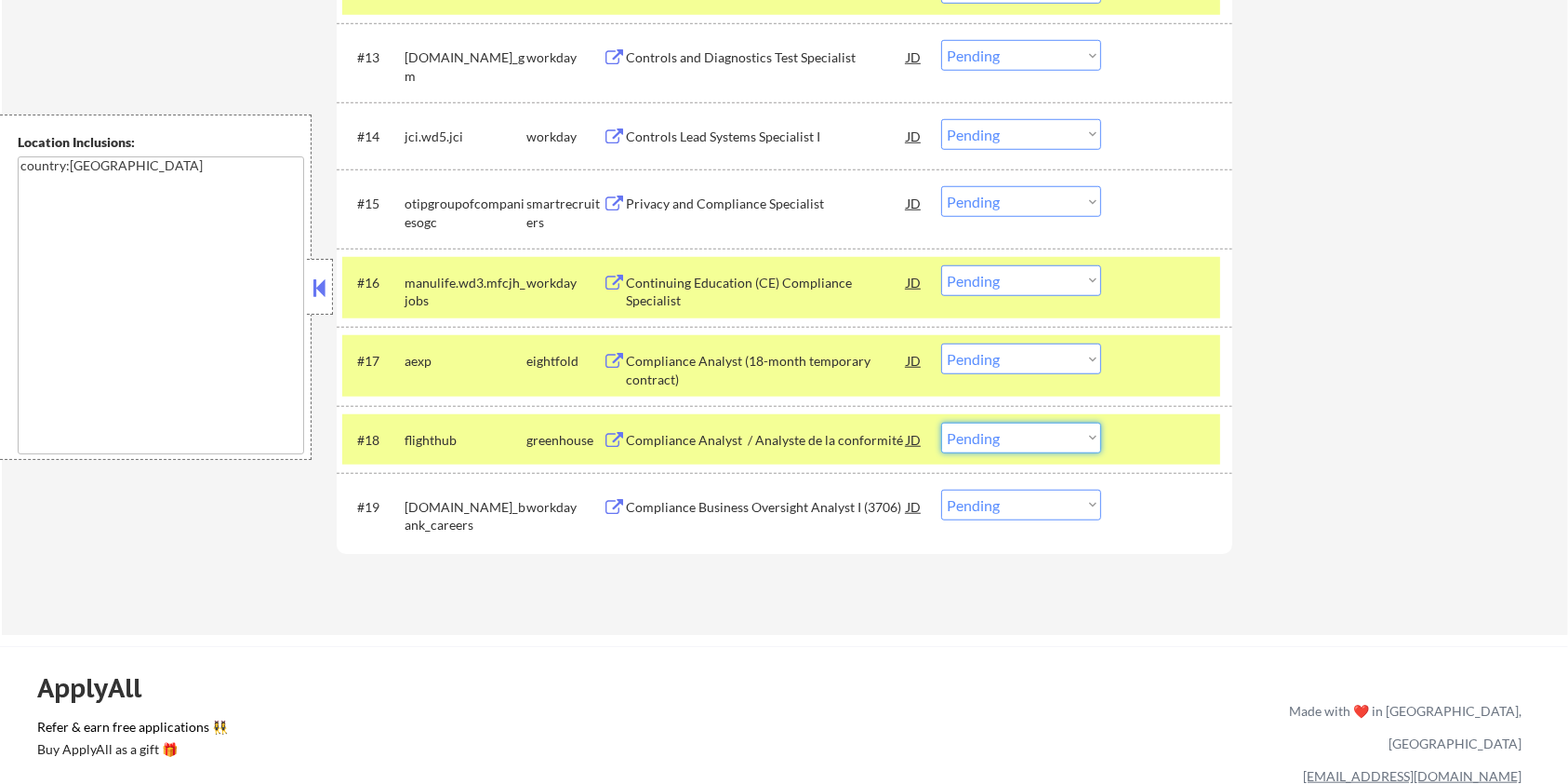
click at [969, 440] on select "Choose an option... Pending Applied Excluded (Questions) Excluded (Expired) Exc…" at bounding box center [1021, 438] width 160 height 30
click at [941, 422] on select "Choose an option... Pending Applied Excluded (Questions) Excluded (Expired) Exc…" at bounding box center [1021, 438] width 160 height 30
select select ""pending""
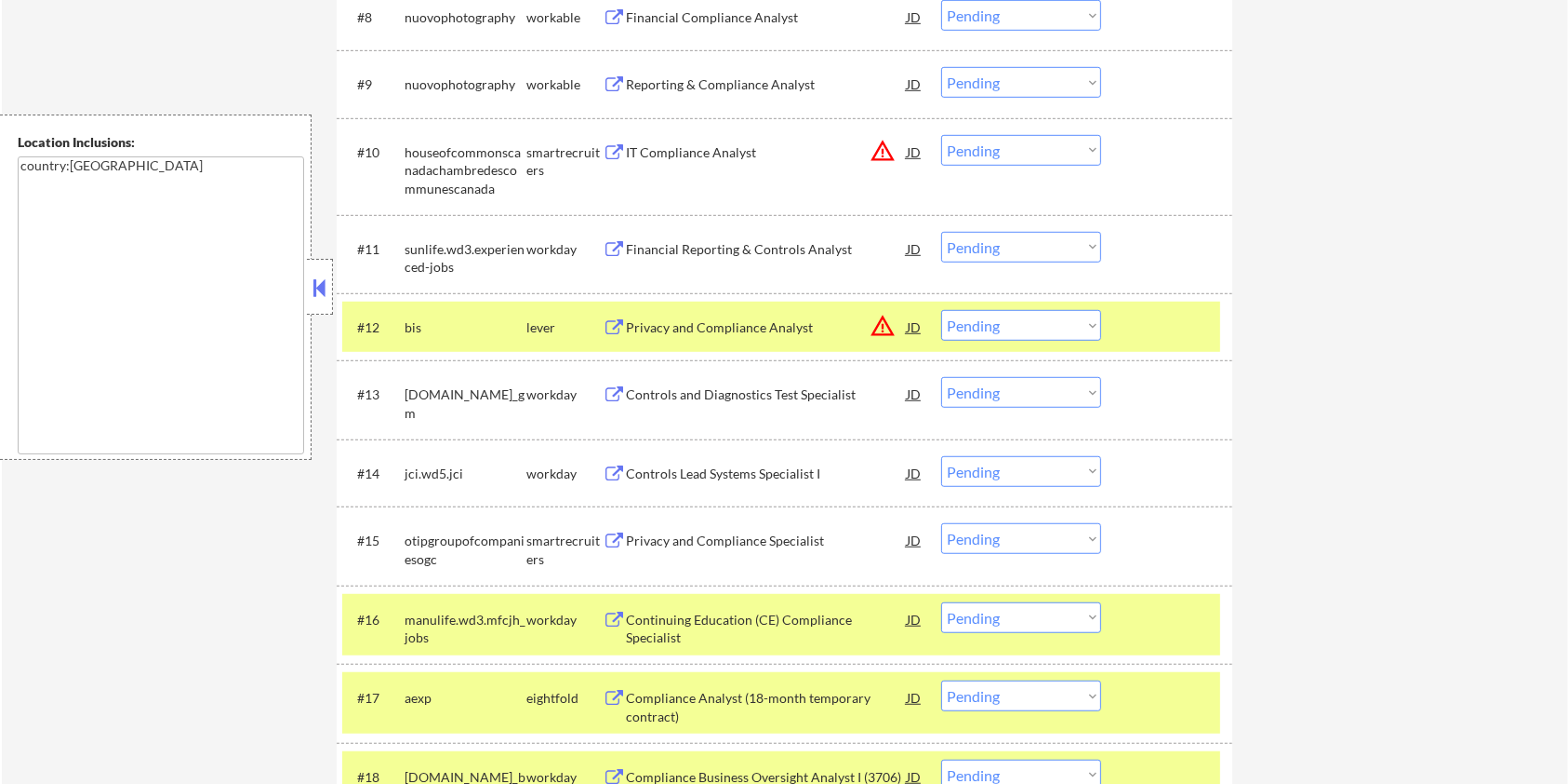
scroll to position [1117, 0]
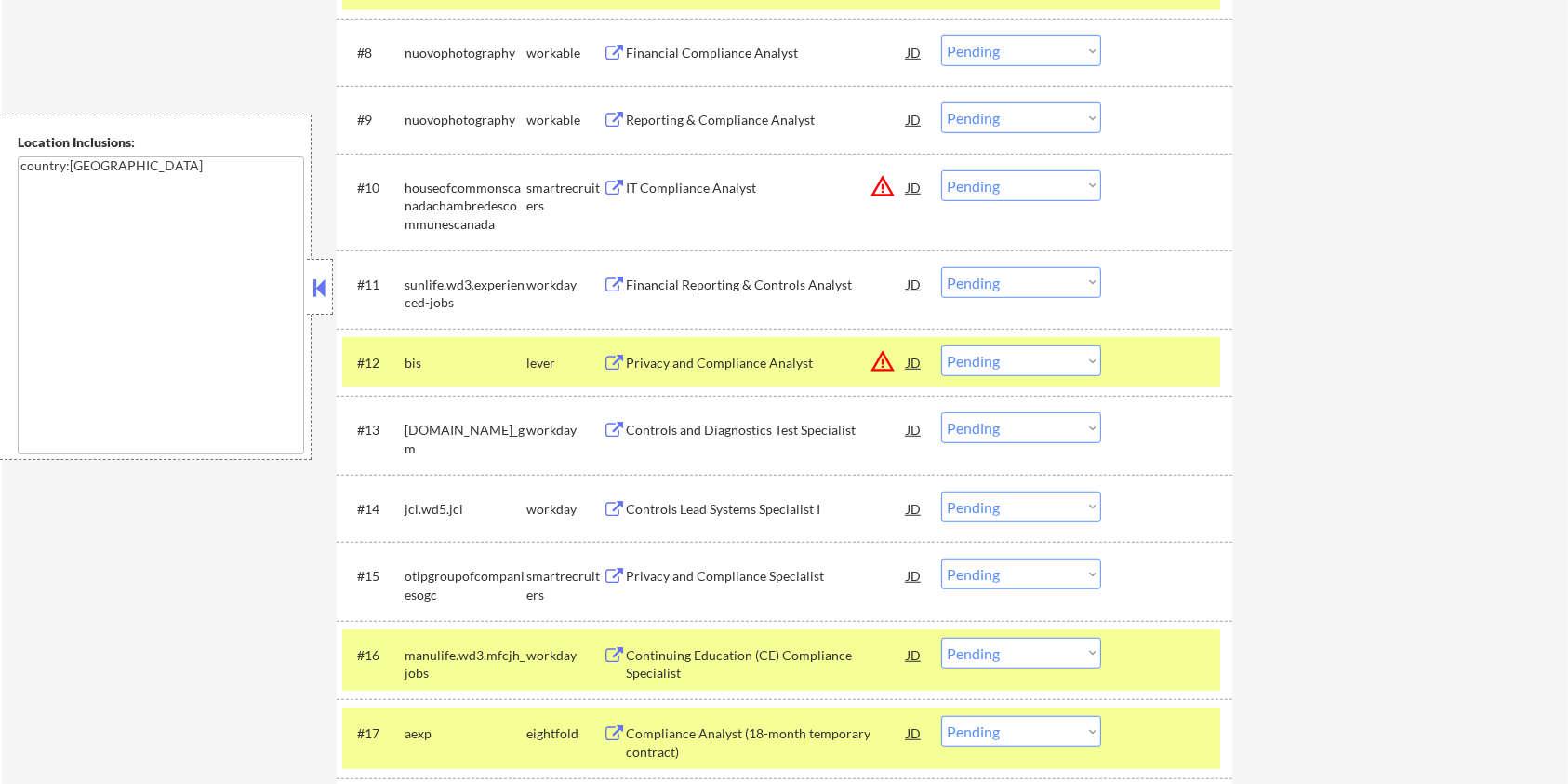
click at [730, 358] on div "Privacy and Compliance Analyst" at bounding box center [765, 363] width 281 height 19
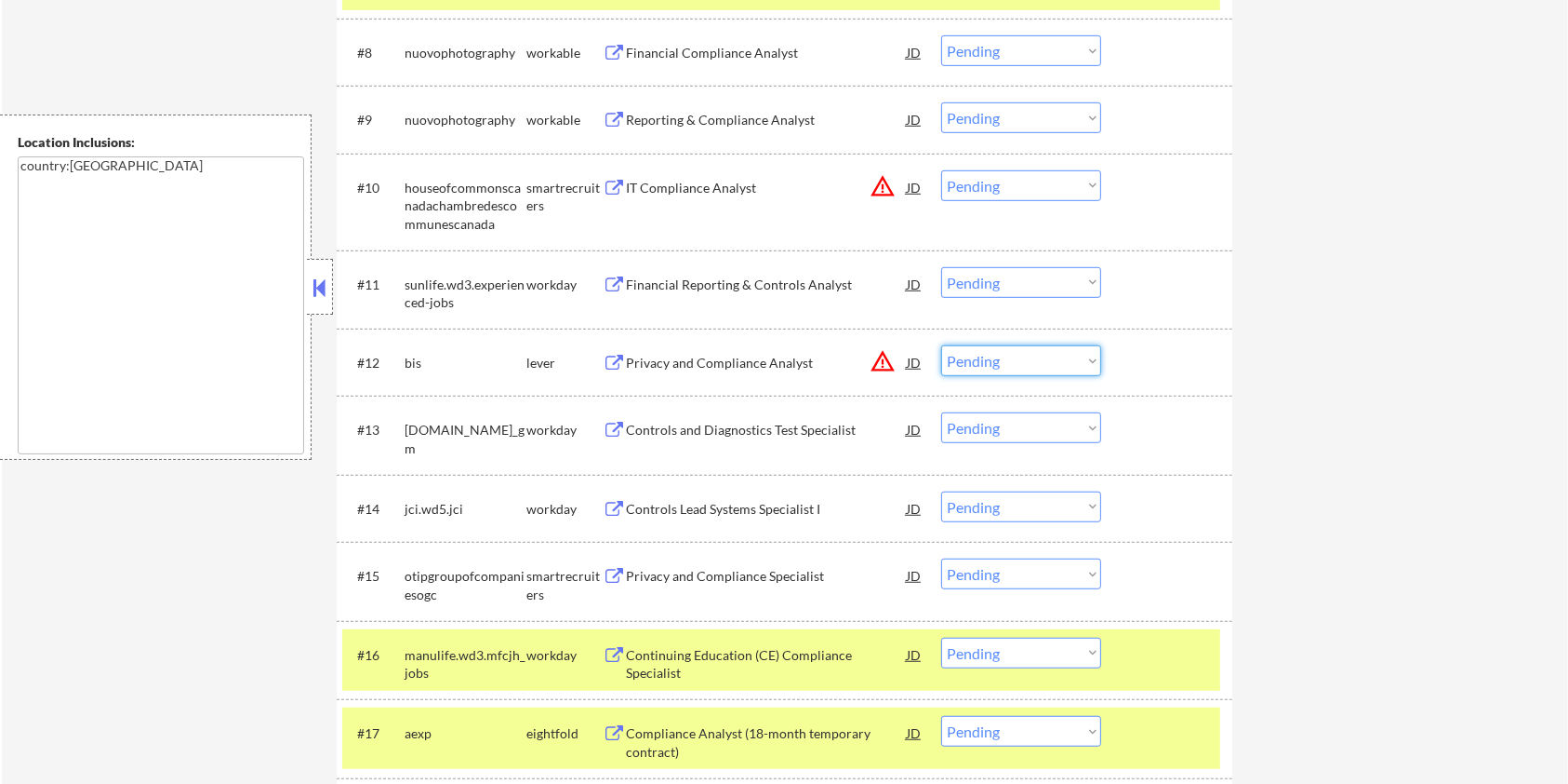
click at [990, 367] on select "Choose an option... Pending Applied Excluded (Questions) Excluded (Expired) Exc…" at bounding box center [1021, 361] width 160 height 30
click at [941, 345] on select "Choose an option... Pending Applied Excluded (Questions) Excluded (Expired) Exc…" at bounding box center [1021, 361] width 160 height 30
select select ""pending""
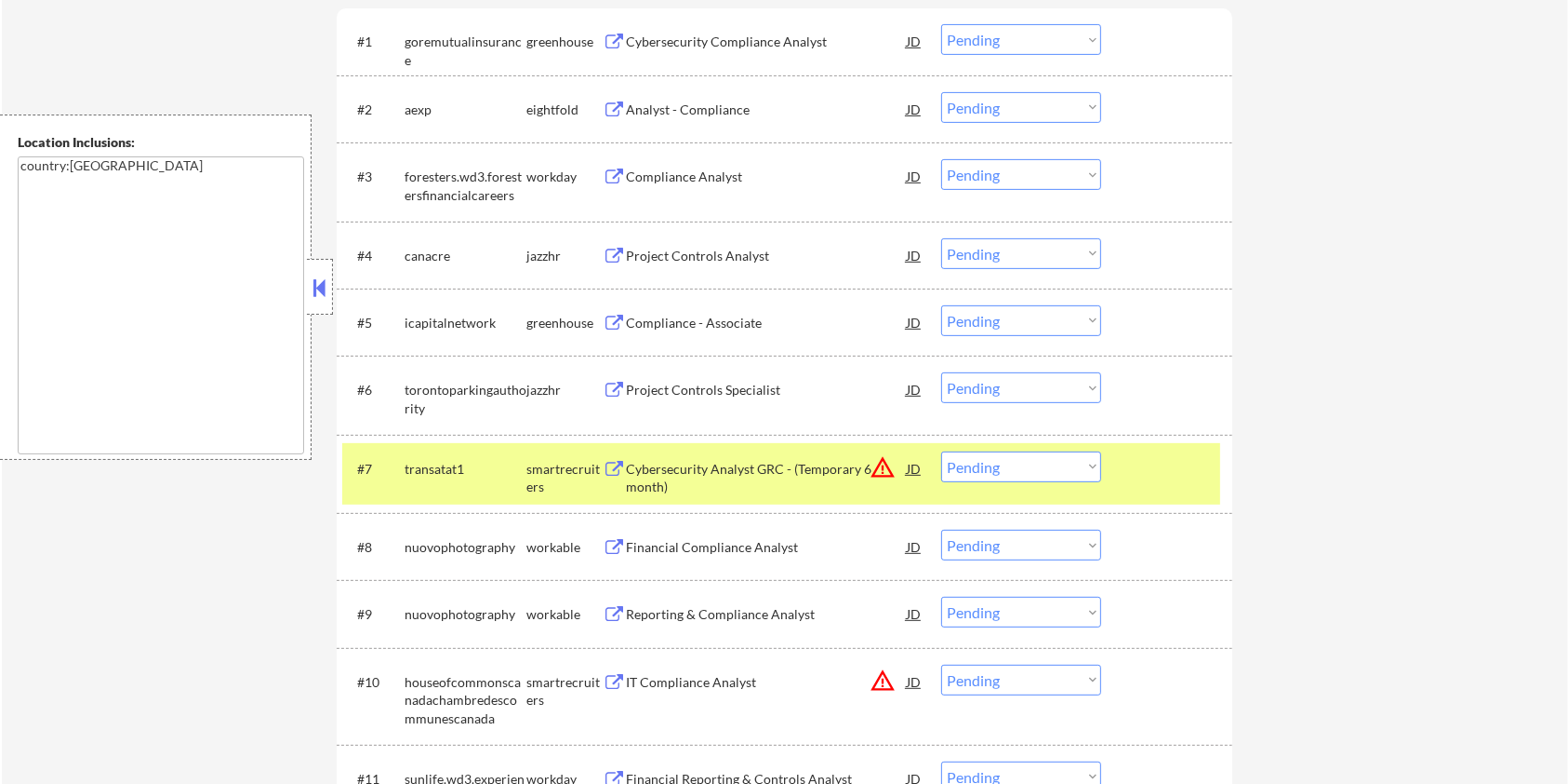
scroll to position [619, 0]
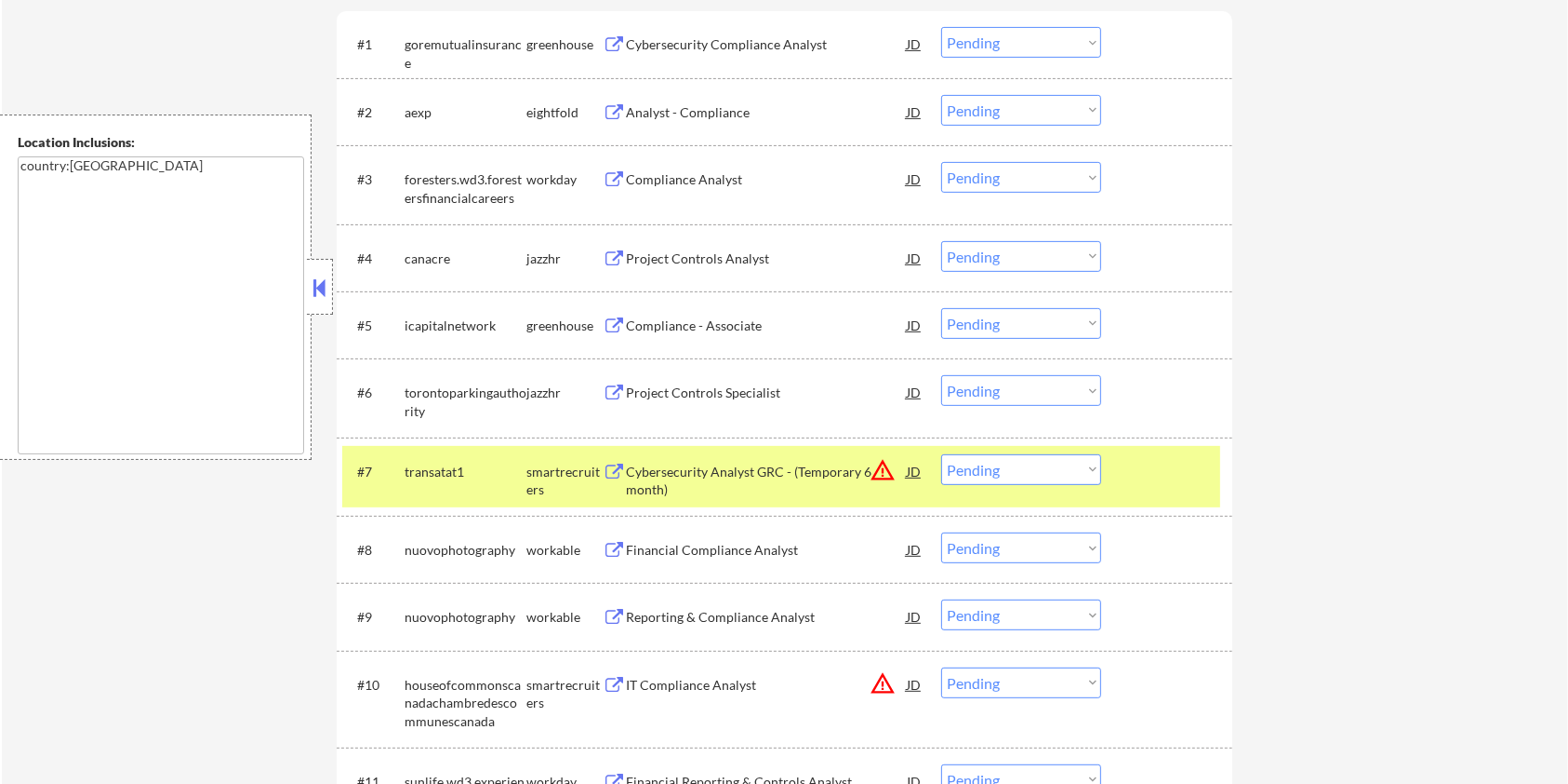
click at [714, 243] on div "Project Controls Analyst" at bounding box center [765, 257] width 281 height 33
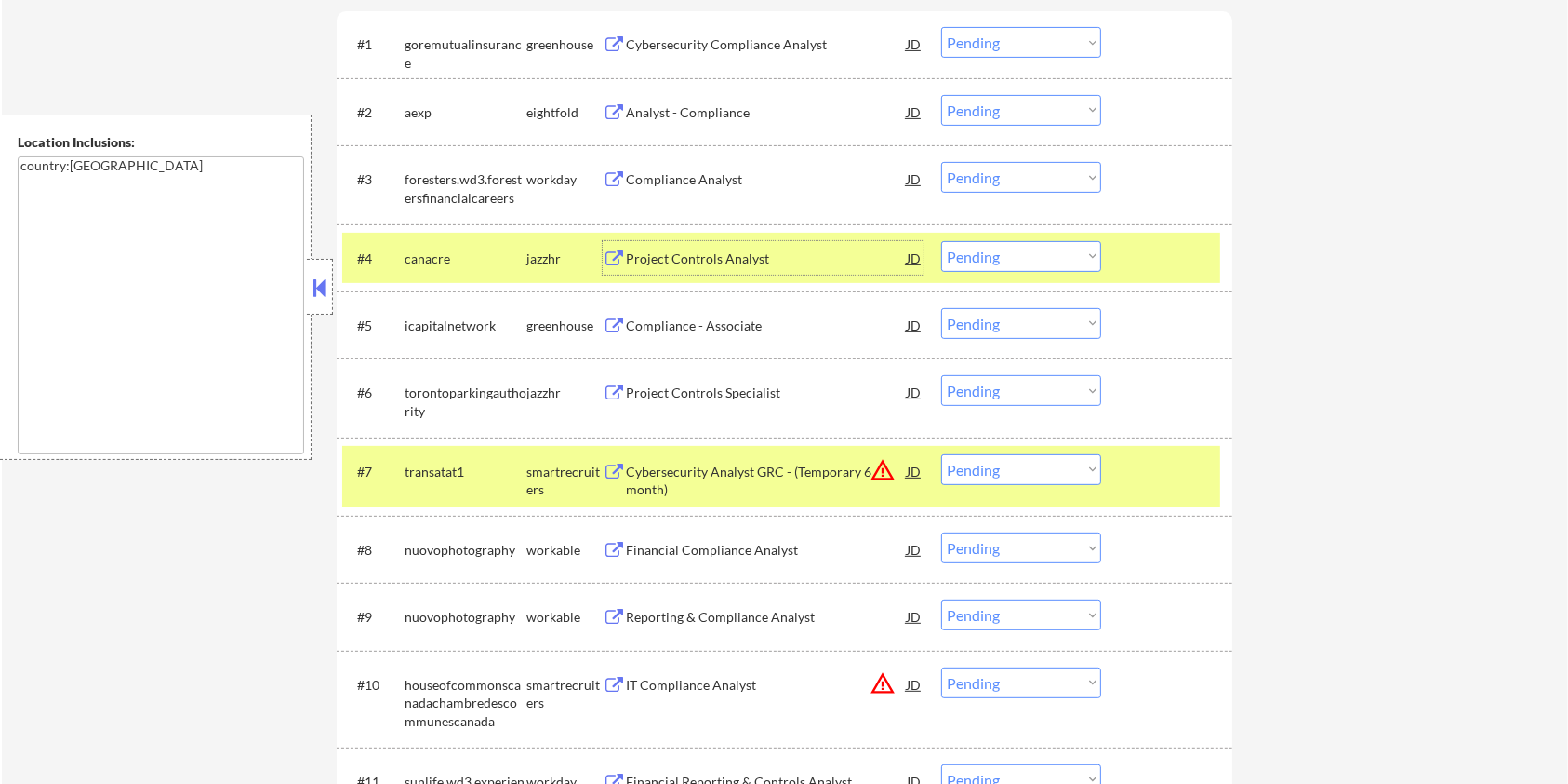
click at [1055, 248] on select "Choose an option... Pending Applied Excluded (Questions) Excluded (Expired) Exc…" at bounding box center [1021, 256] width 160 height 30
click at [941, 241] on select "Choose an option... Pending Applied Excluded (Questions) Excluded (Expired) Exc…" at bounding box center [1021, 256] width 160 height 30
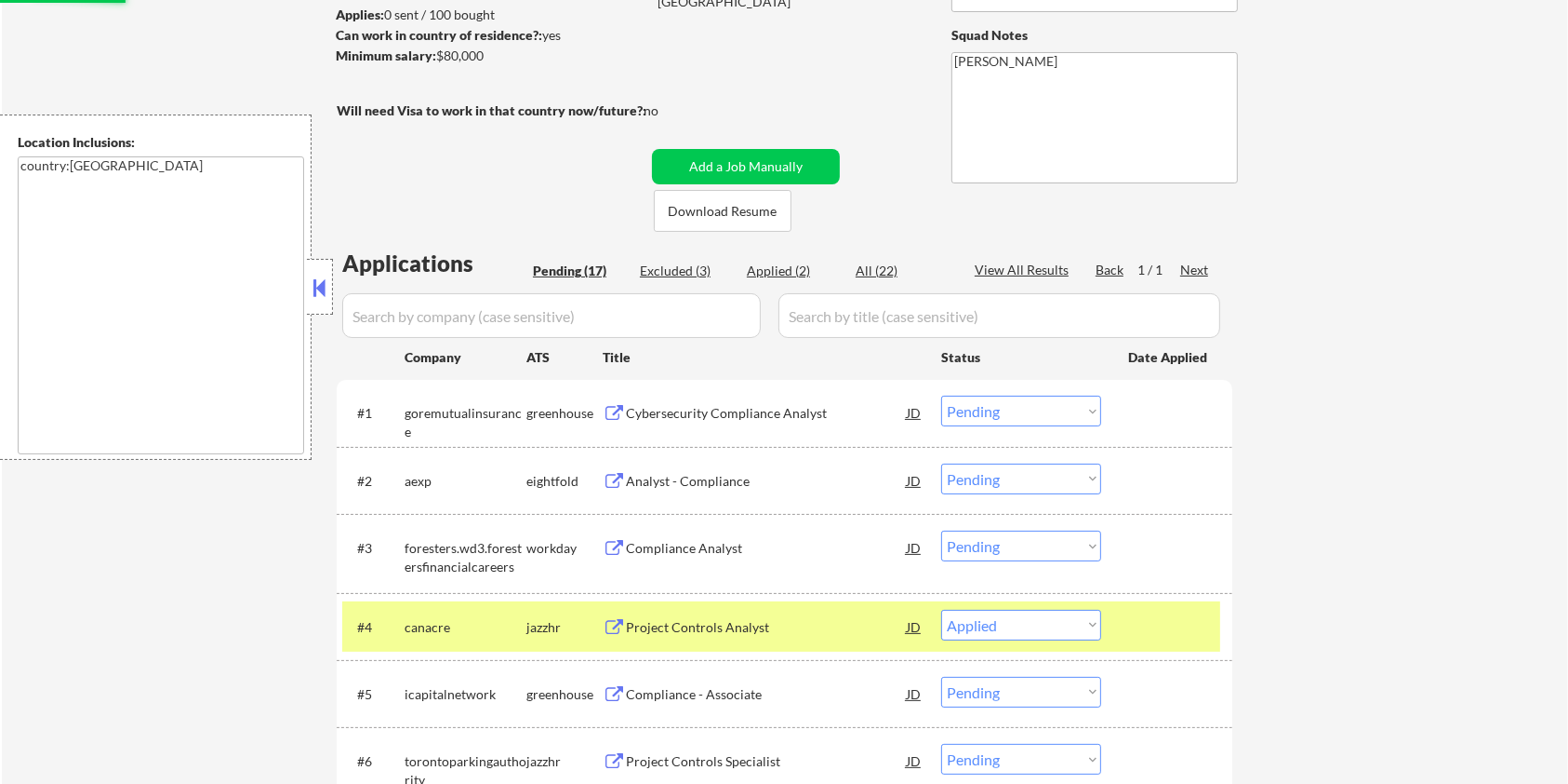
scroll to position [247, 0]
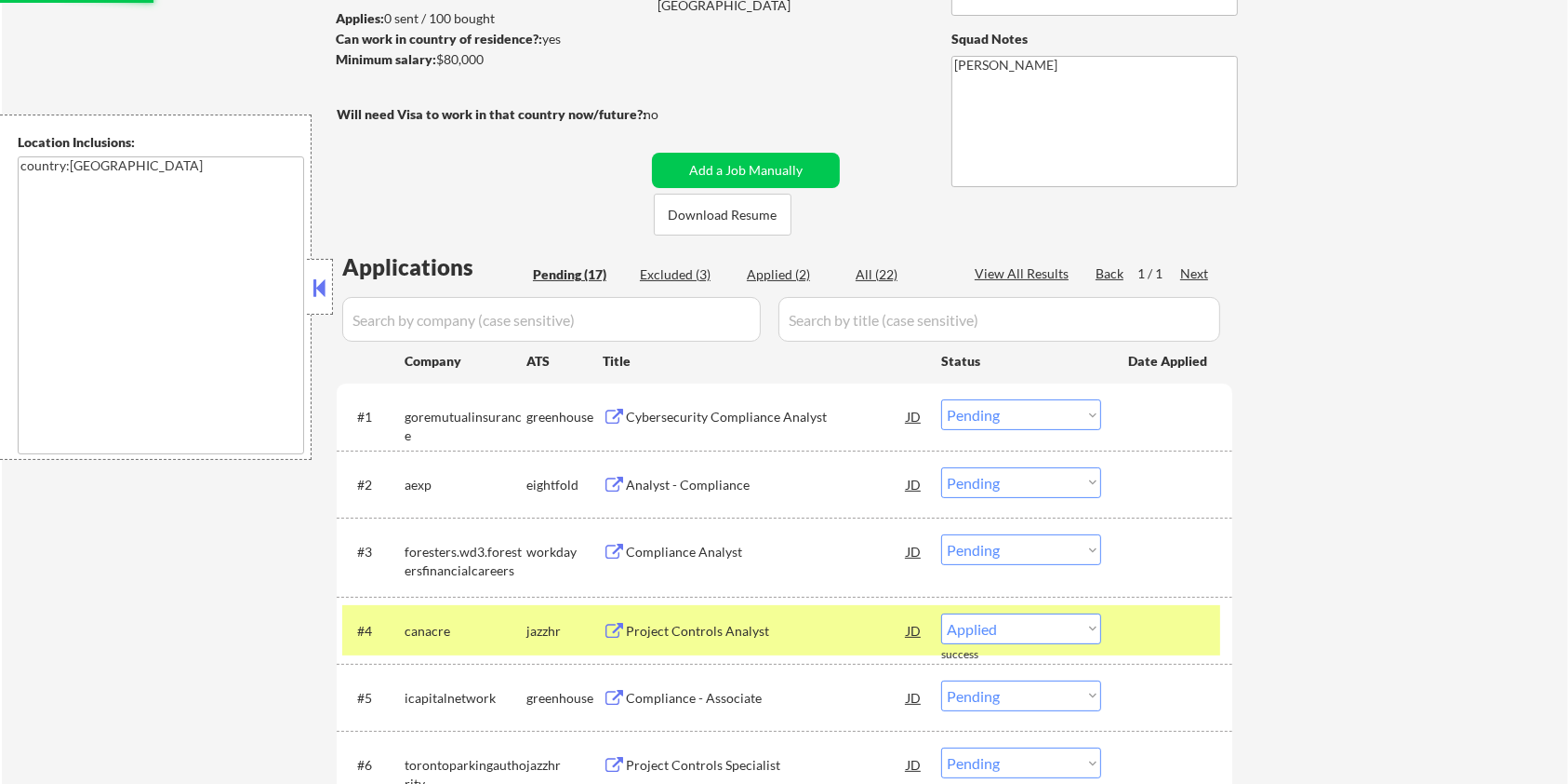
select select ""pending""
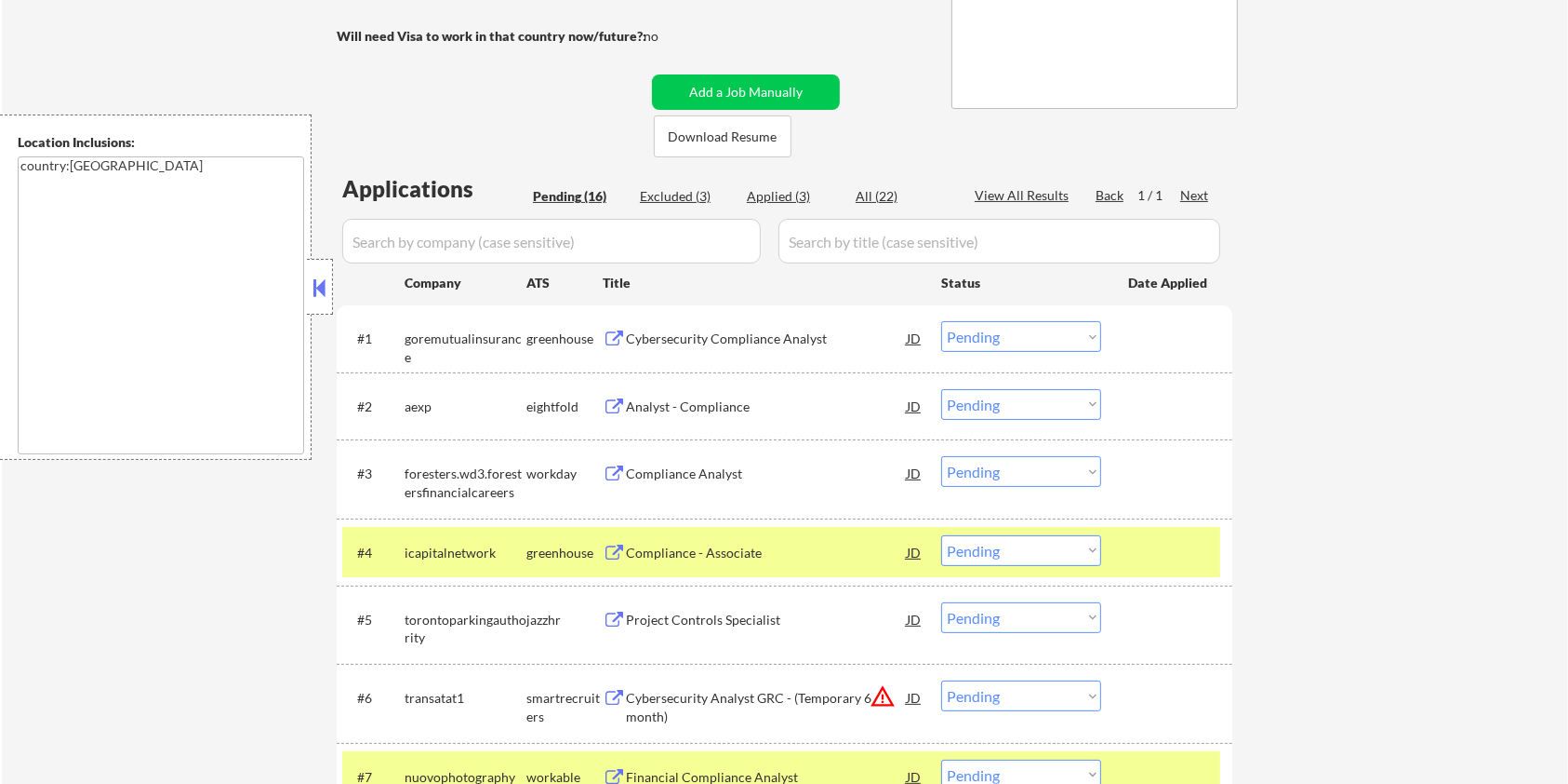
scroll to position [372, 0]
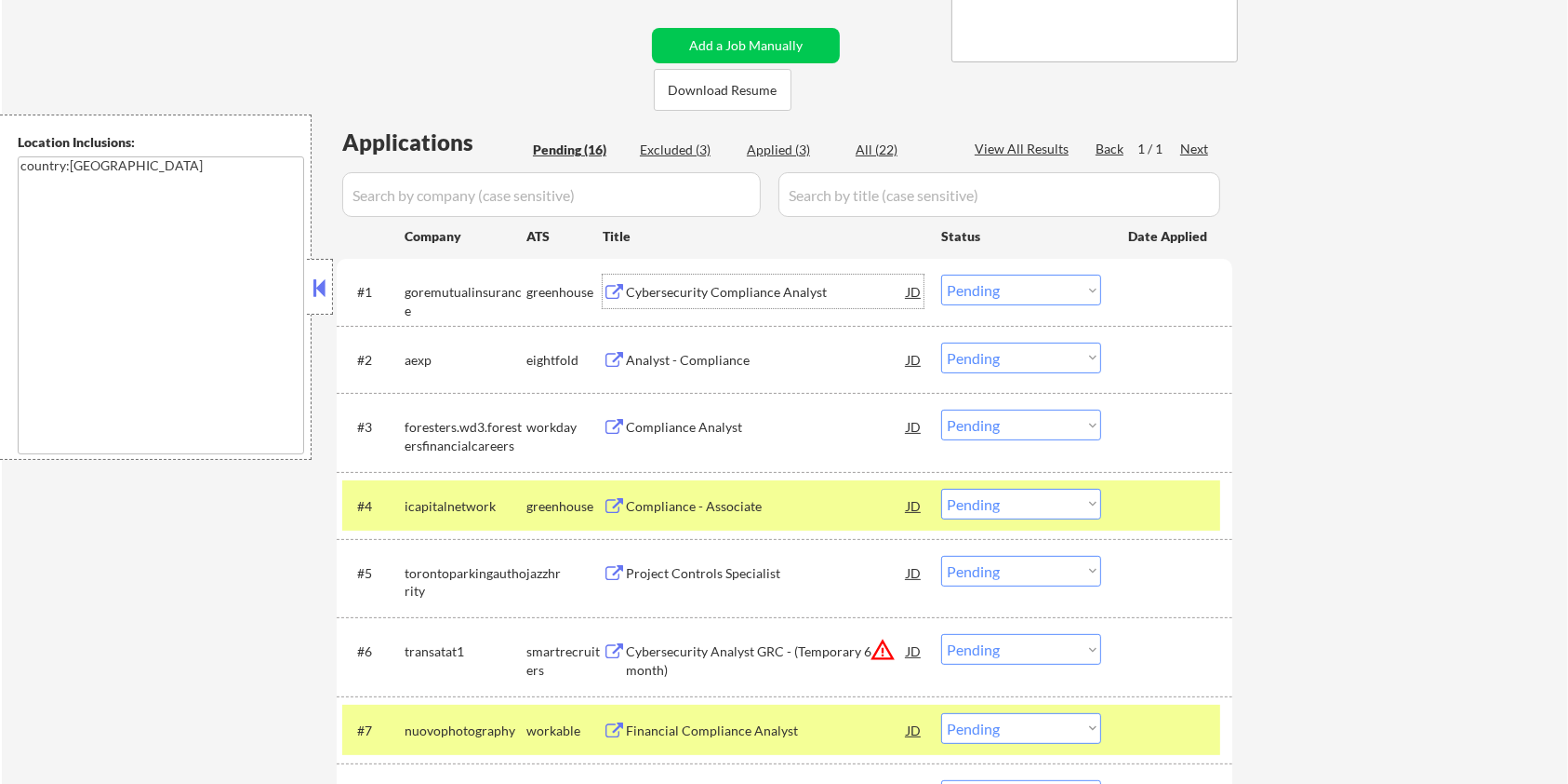
click at [692, 283] on div "Cybersecurity Compliance Analyst" at bounding box center [765, 292] width 281 height 19
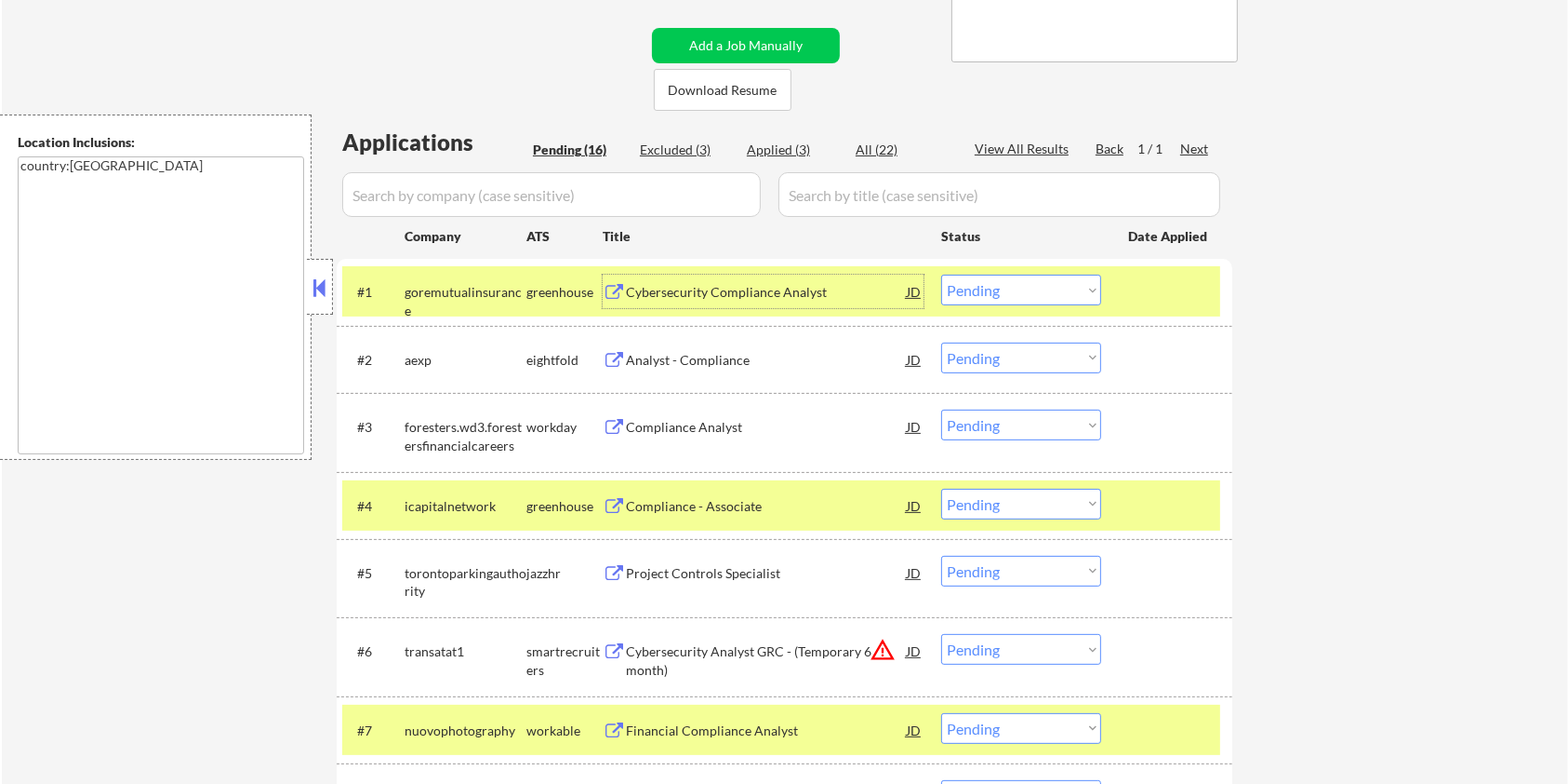
click at [1041, 295] on select "Choose an option... Pending Applied Excluded (Questions) Excluded (Expired) Exc…" at bounding box center [1021, 290] width 160 height 30
click at [941, 275] on select "Choose an option... Pending Applied Excluded (Questions) Excluded (Expired) Exc…" at bounding box center [1021, 290] width 160 height 30
select select ""pending""
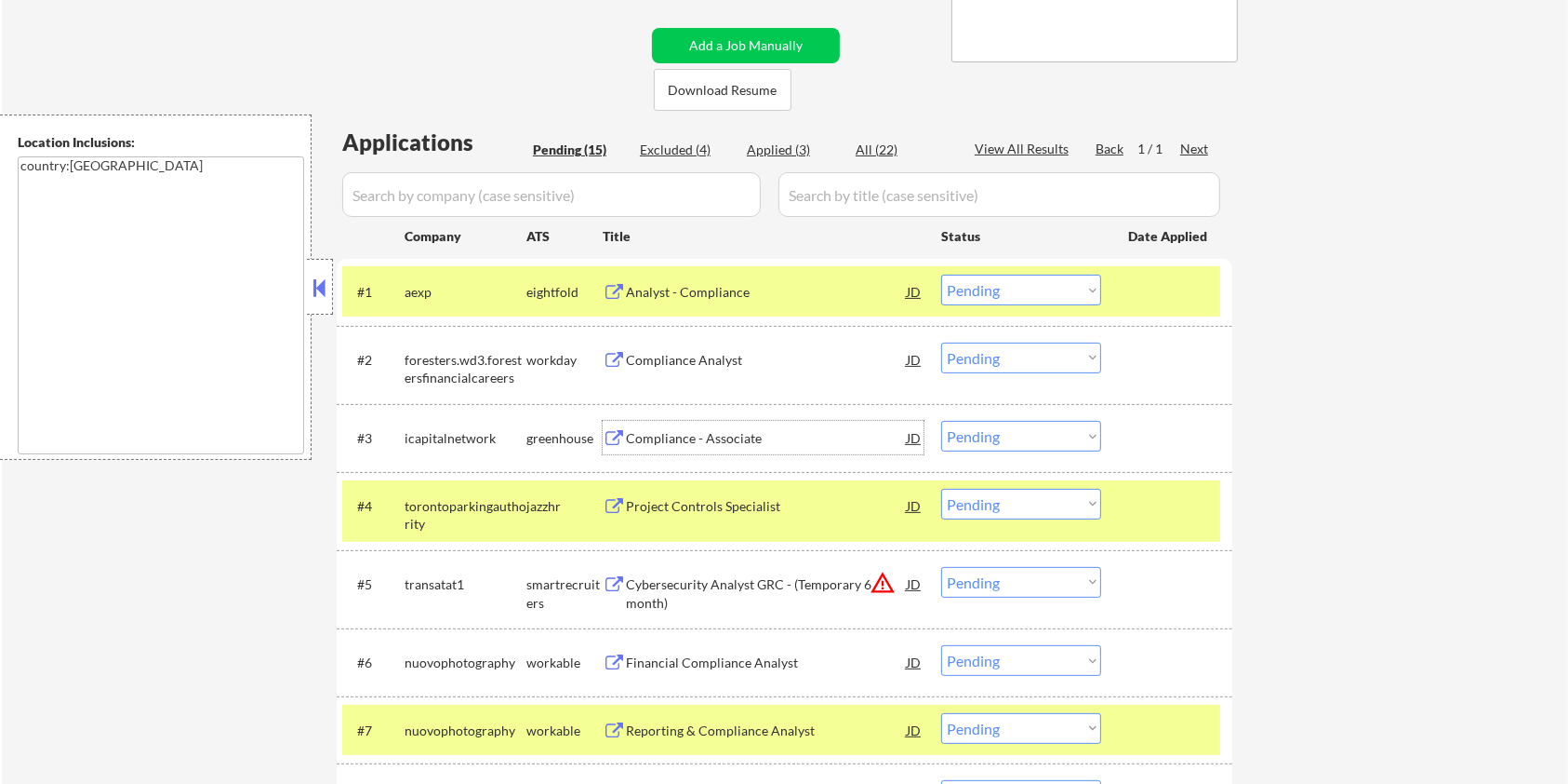
click at [708, 439] on div "Compliance - Associate" at bounding box center [765, 439] width 281 height 19
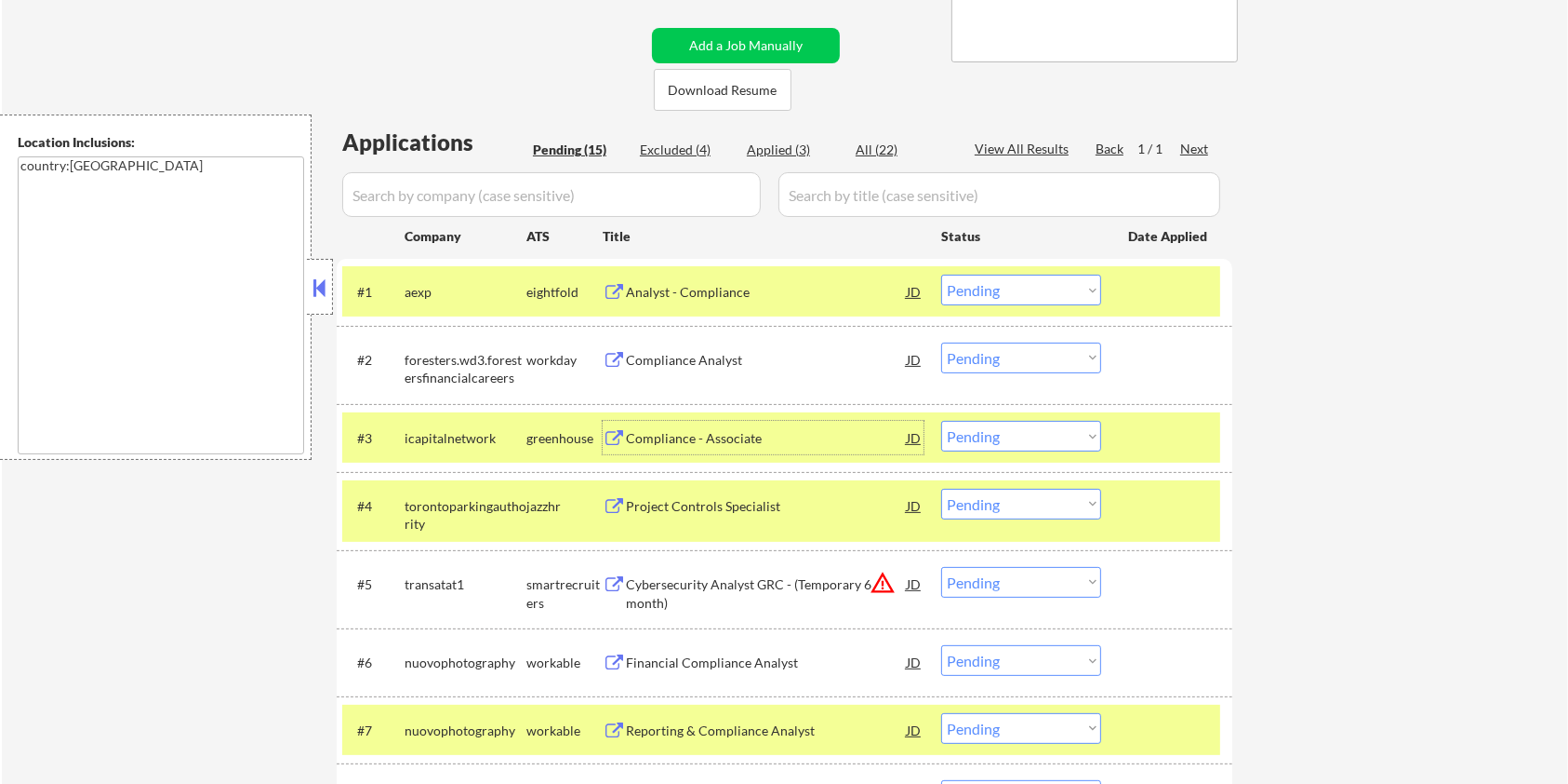
click at [1030, 434] on select "Choose an option... Pending Applied Excluded (Questions) Excluded (Expired) Exc…" at bounding box center [1021, 436] width 160 height 30
click at [941, 421] on select "Choose an option... Pending Applied Excluded (Questions) Excluded (Expired) Exc…" at bounding box center [1021, 436] width 160 height 30
select select ""pending""
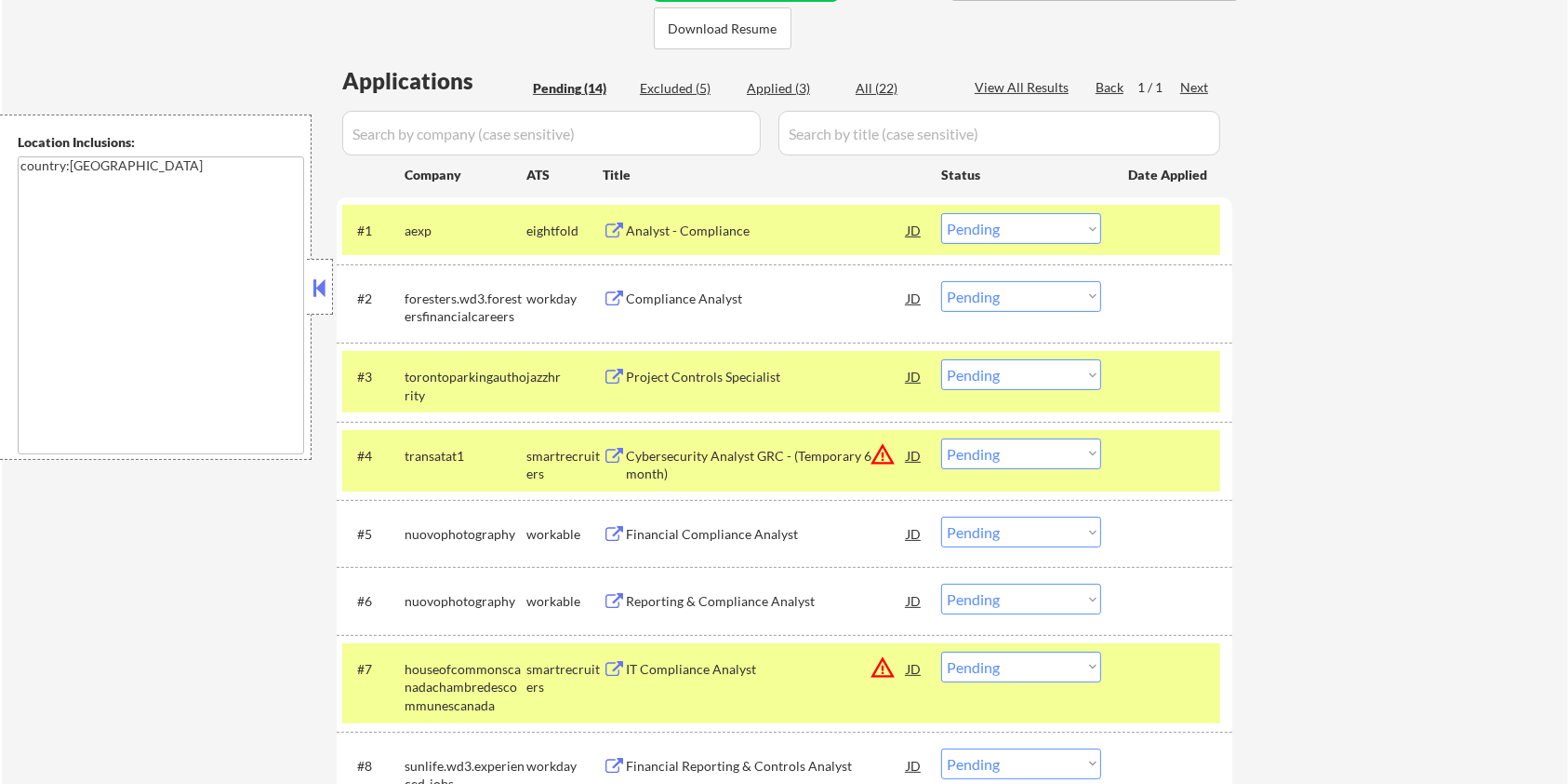
scroll to position [496, 0]
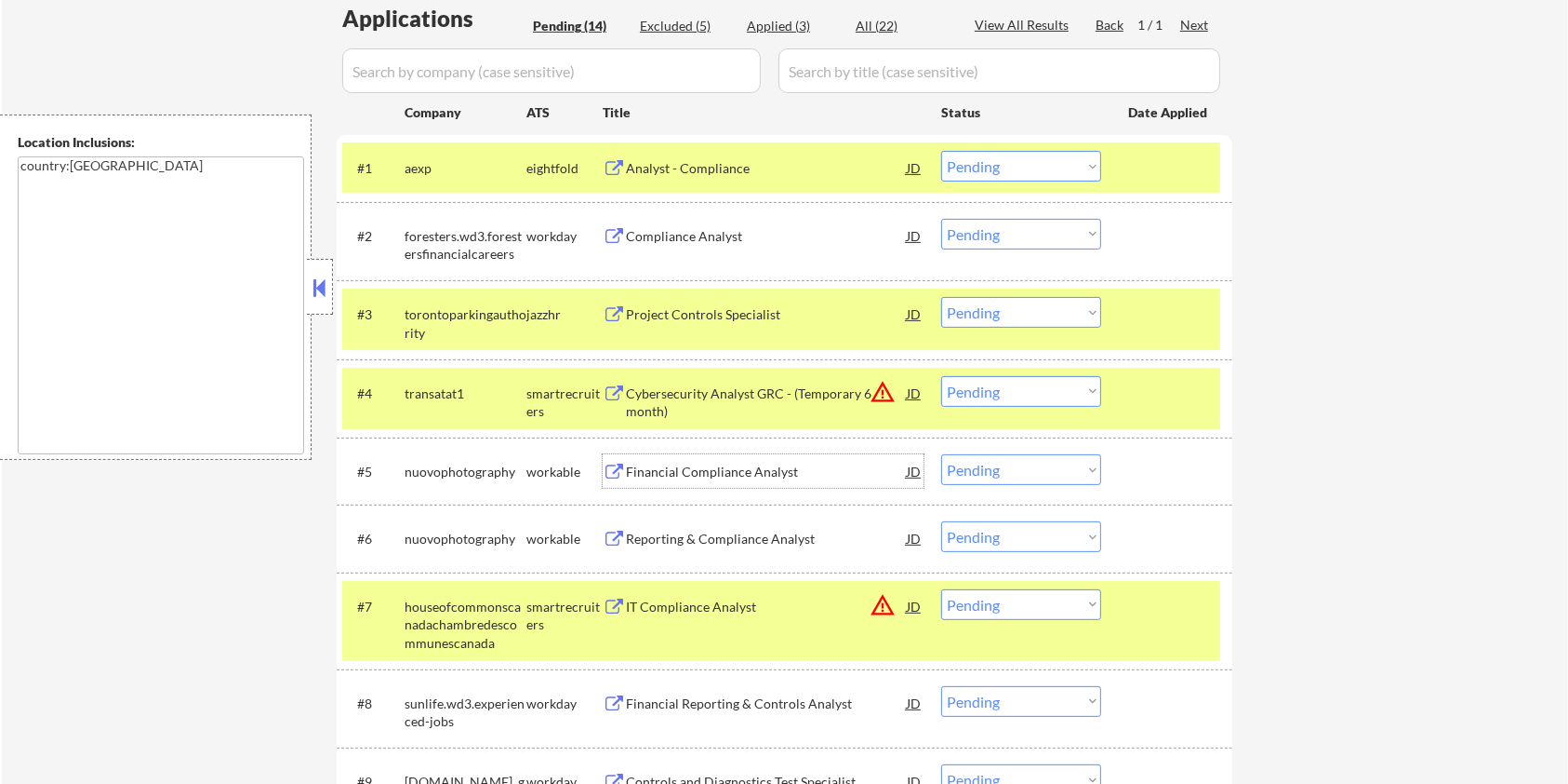
click at [686, 474] on div "Financial Compliance Analyst" at bounding box center [765, 472] width 281 height 19
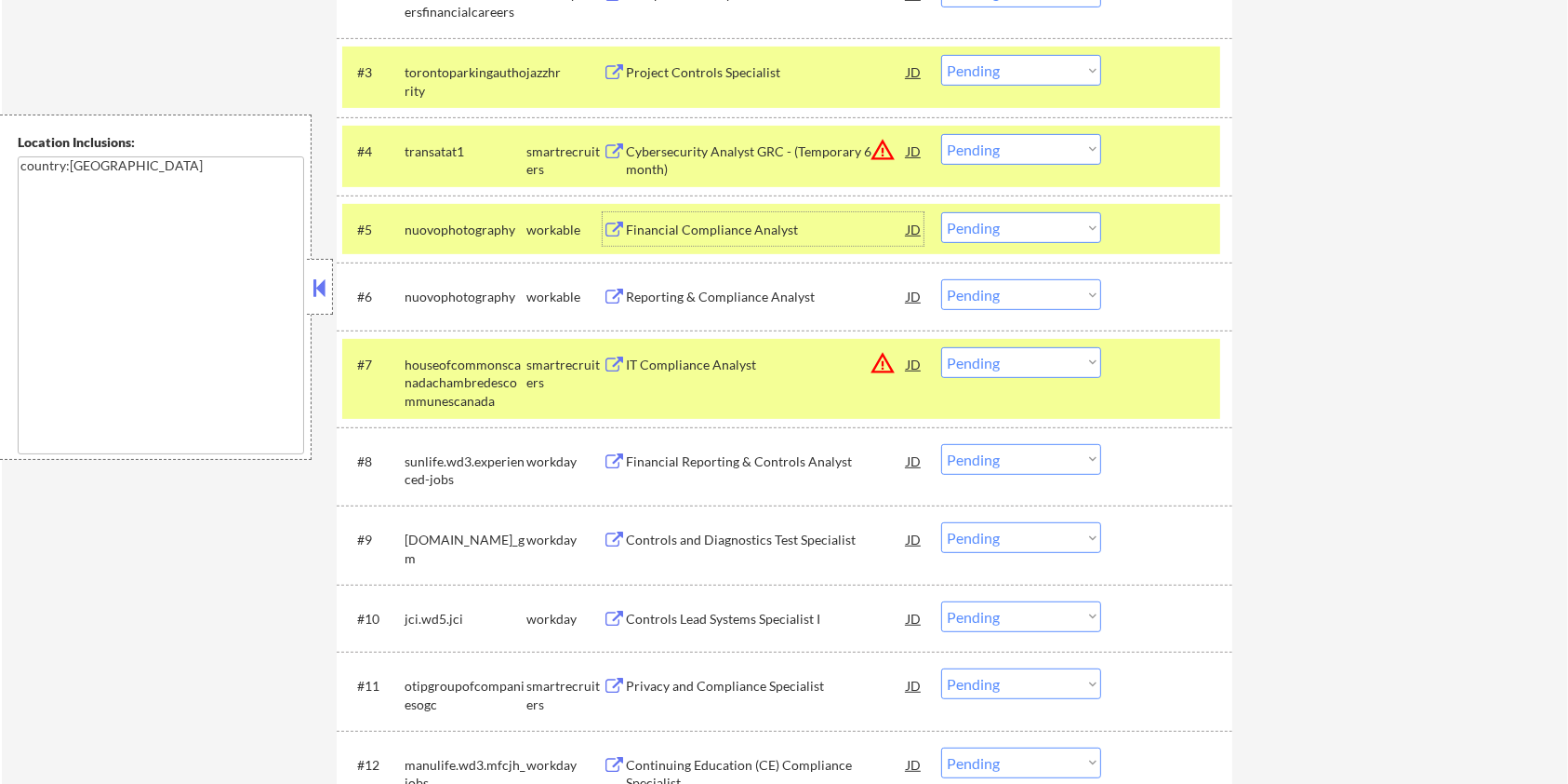
scroll to position [744, 0]
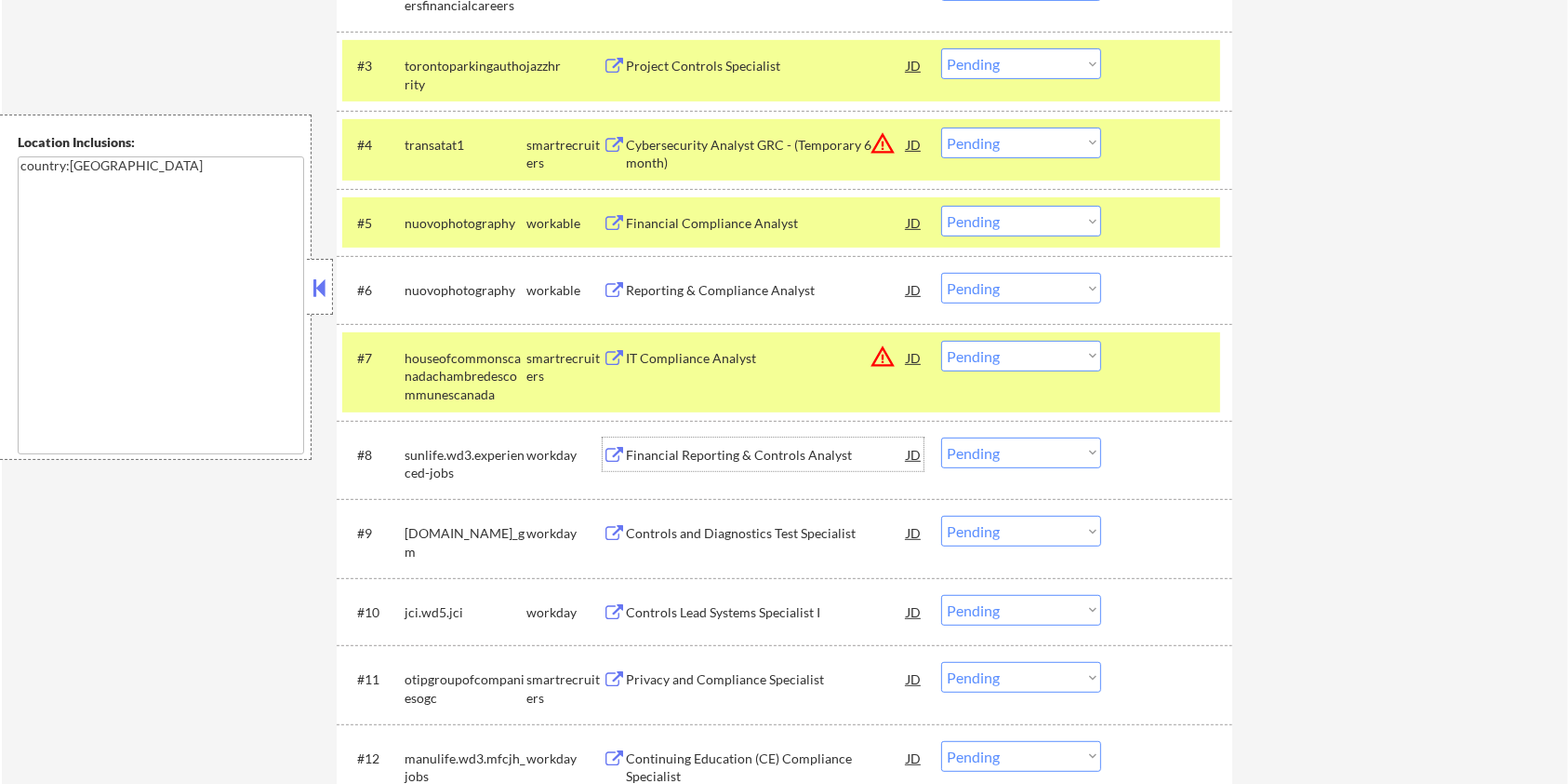
click at [669, 458] on div "Financial Reporting & Controls Analyst" at bounding box center [765, 455] width 281 height 19
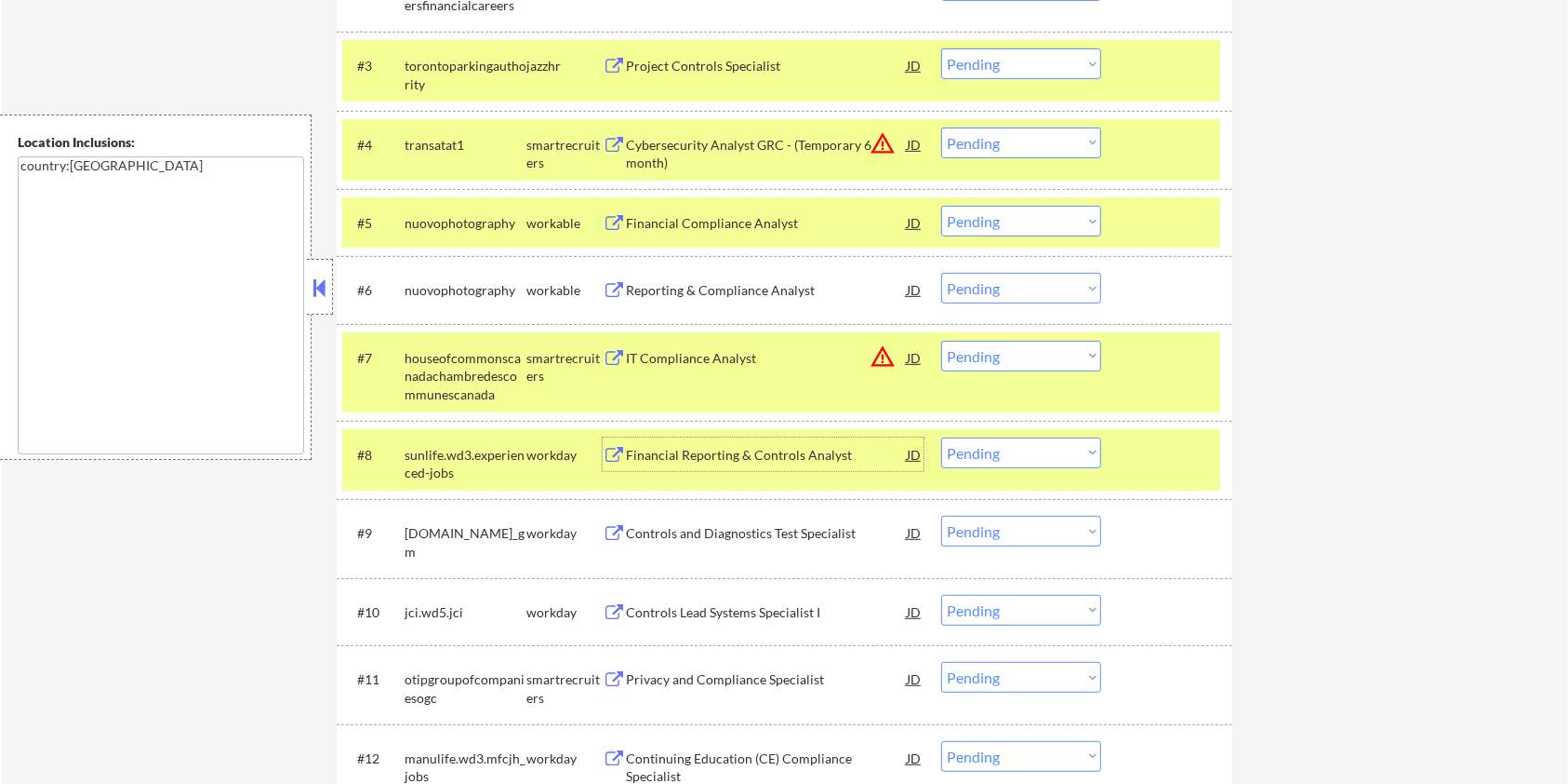
click at [978, 457] on select "Choose an option... Pending Applied Excluded (Questions) Excluded (Expired) Exc…" at bounding box center [1021, 453] width 160 height 30
click at [941, 438] on select "Choose an option... Pending Applied Excluded (Questions) Excluded (Expired) Exc…" at bounding box center [1021, 453] width 160 height 30
select select ""pending""
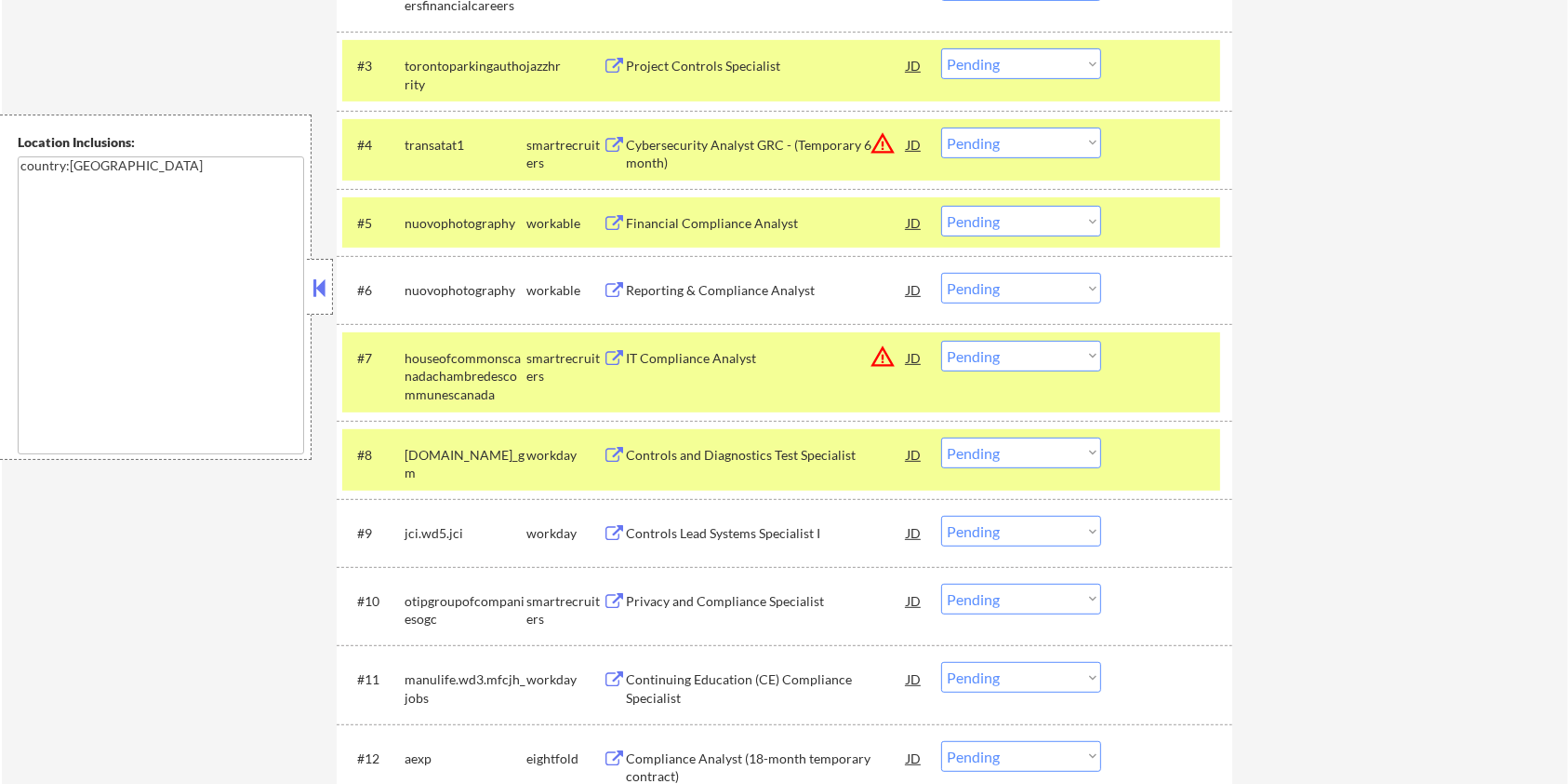
click at [713, 593] on div "Privacy and Compliance Specialist" at bounding box center [765, 601] width 281 height 19
